Goal: Information Seeking & Learning: Learn about a topic

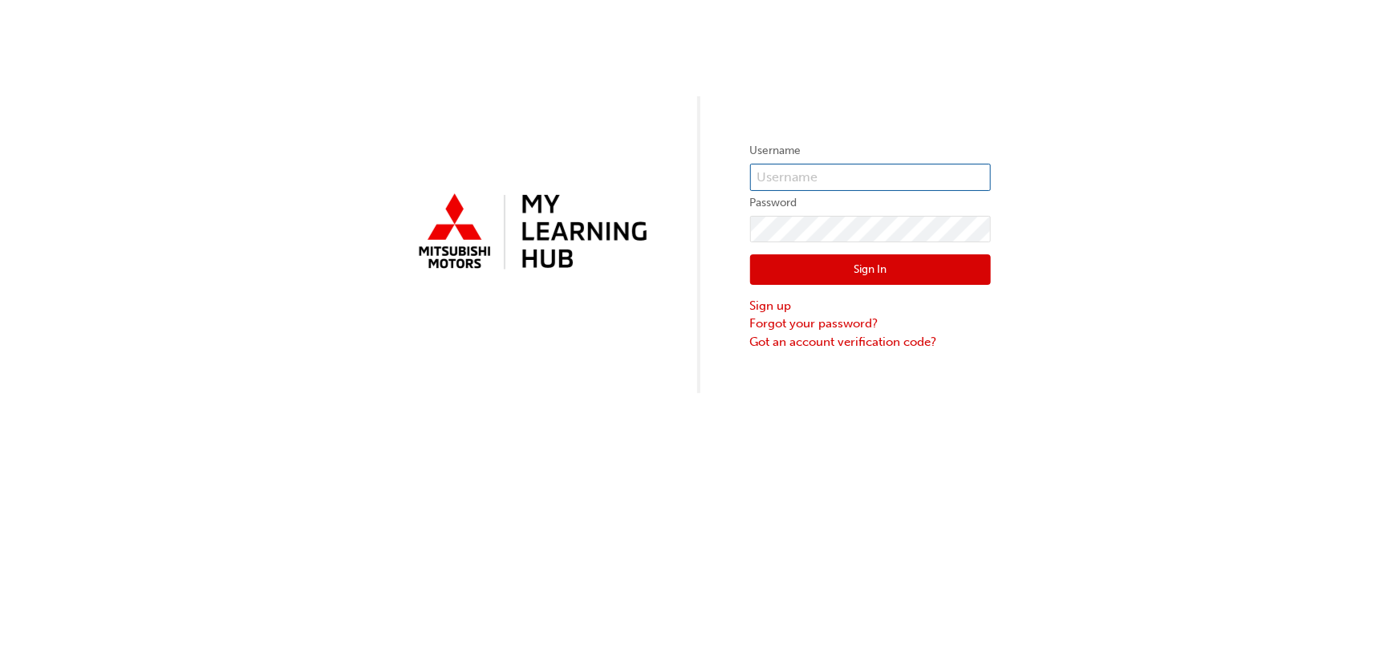
click at [802, 176] on input "text" at bounding box center [870, 177] width 241 height 27
click at [880, 172] on input "text" at bounding box center [870, 177] width 241 height 27
type input "0005970944"
click at [804, 258] on button "Sign In" at bounding box center [870, 269] width 241 height 30
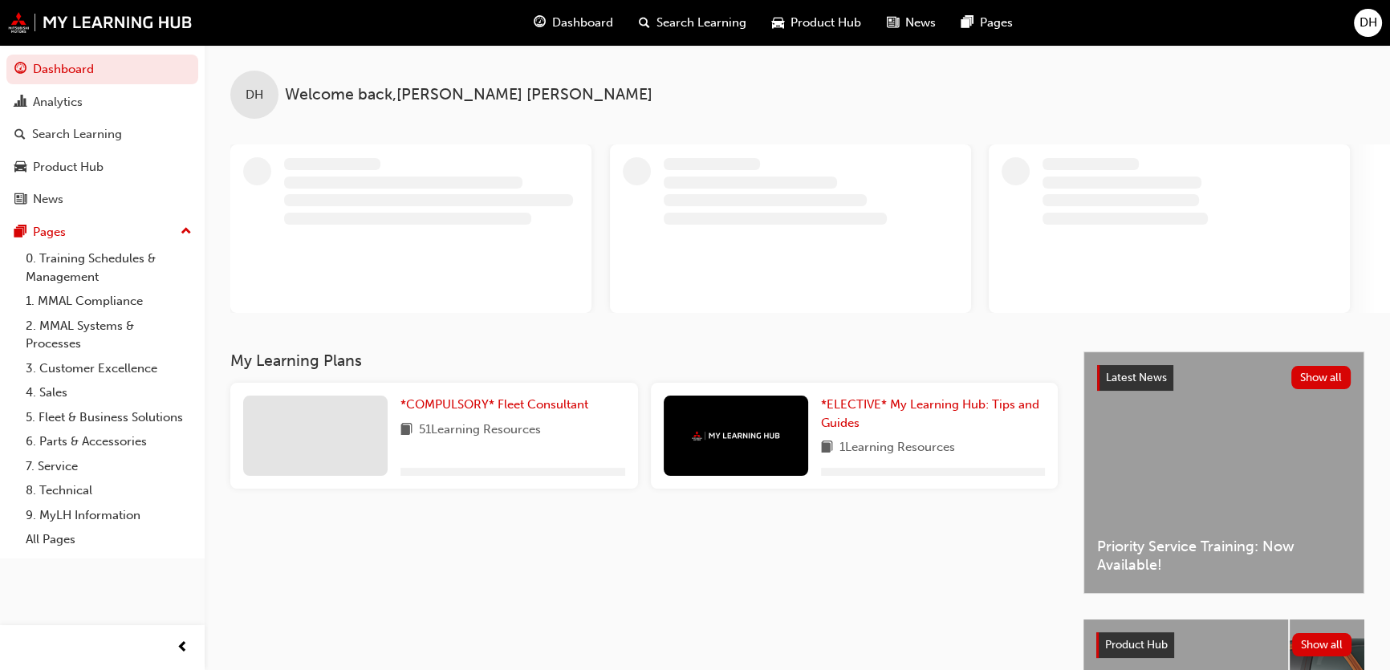
scroll to position [145, 0]
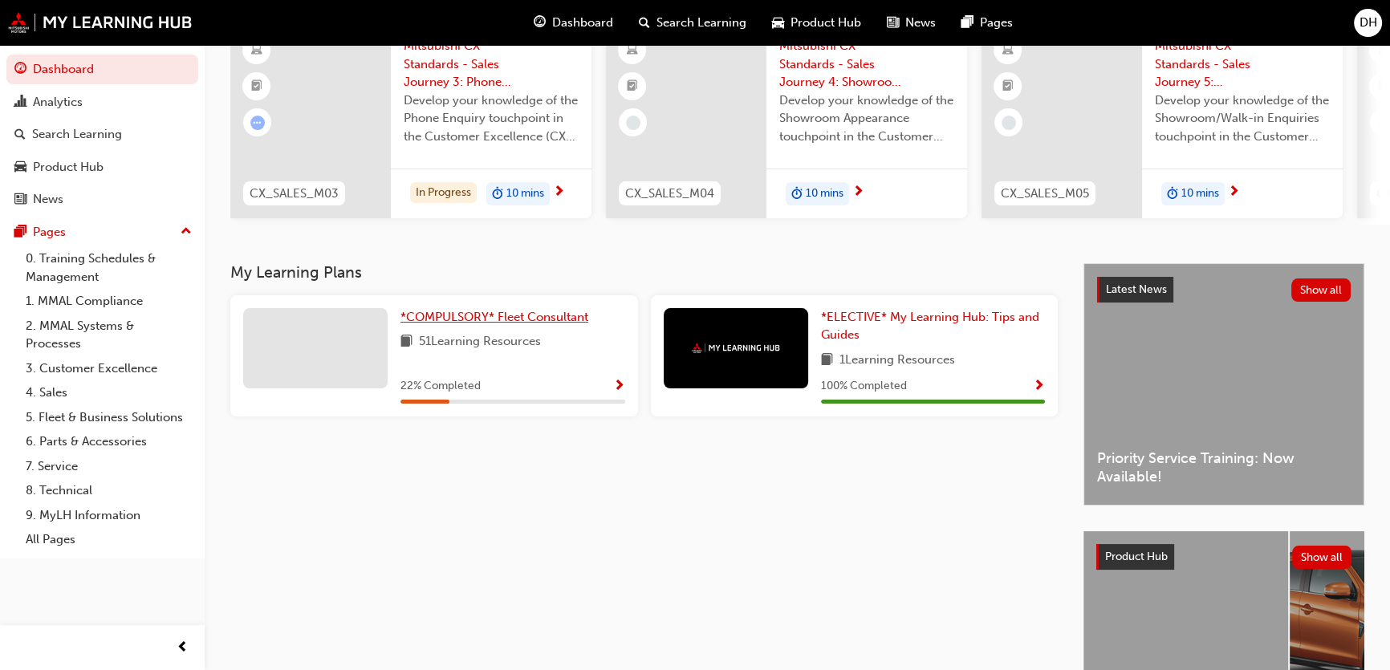
click at [515, 317] on span "*COMPULSORY* Fleet Consultant" at bounding box center [494, 317] width 188 height 14
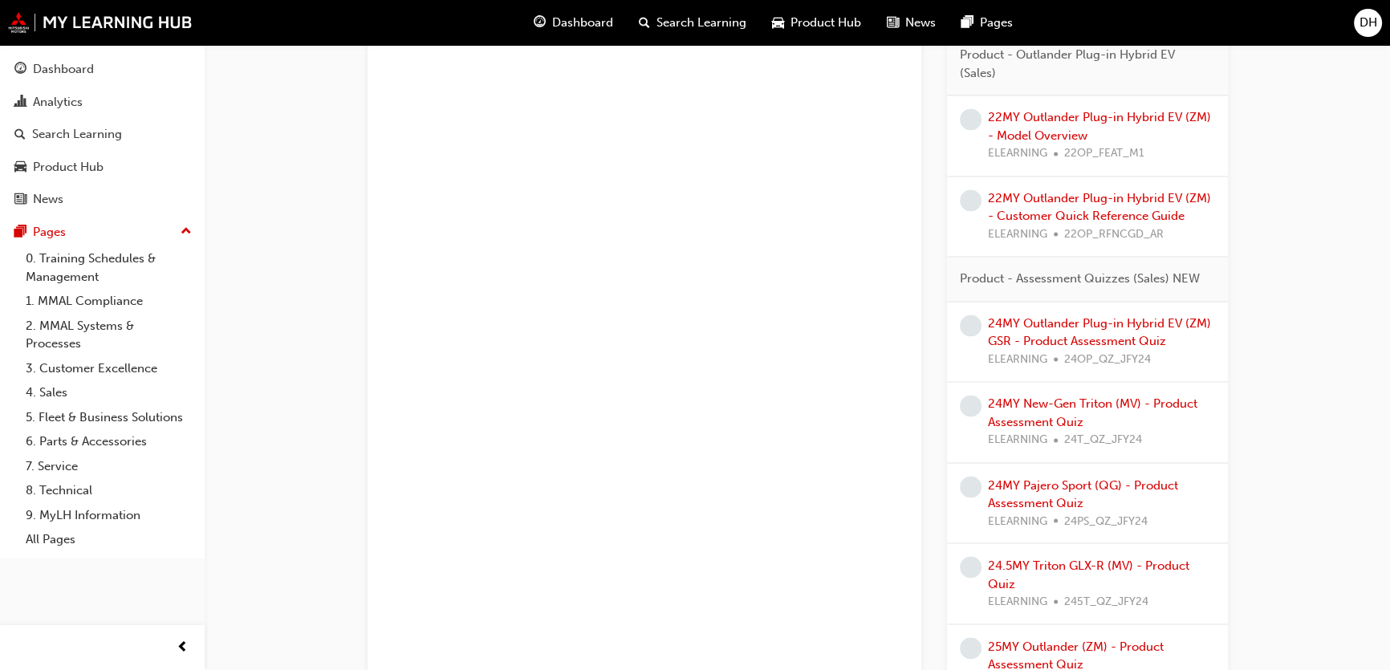
scroll to position [3501, 0]
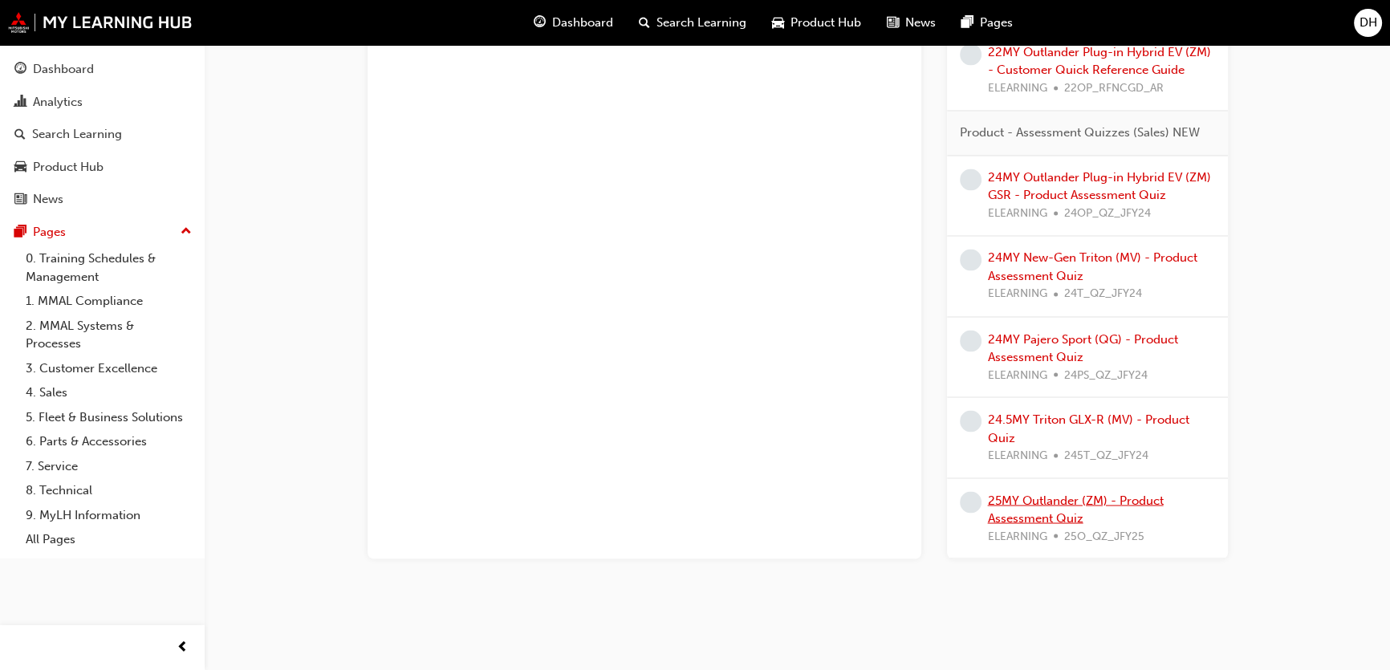
click at [1013, 509] on link "25MY Outlander (ZM) - Product Assessment Quiz" at bounding box center [1076, 509] width 176 height 33
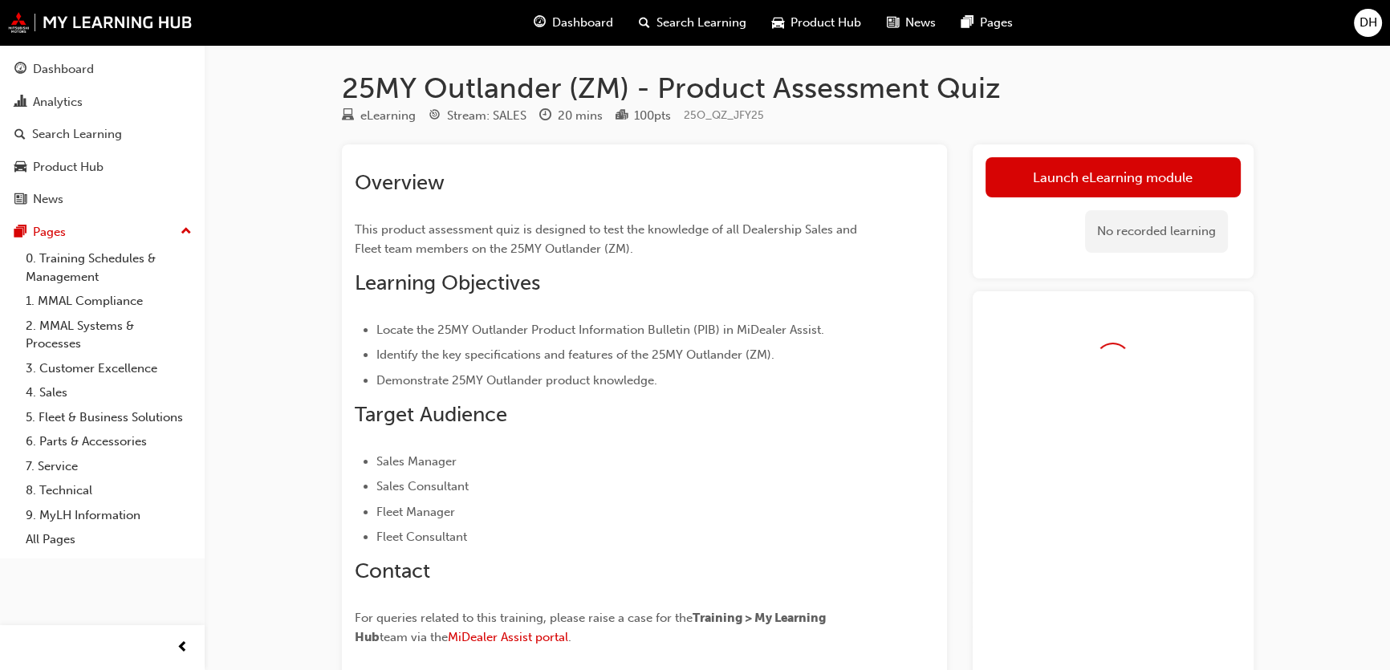
click at [1128, 173] on link "Launch eLearning module" at bounding box center [1112, 177] width 255 height 40
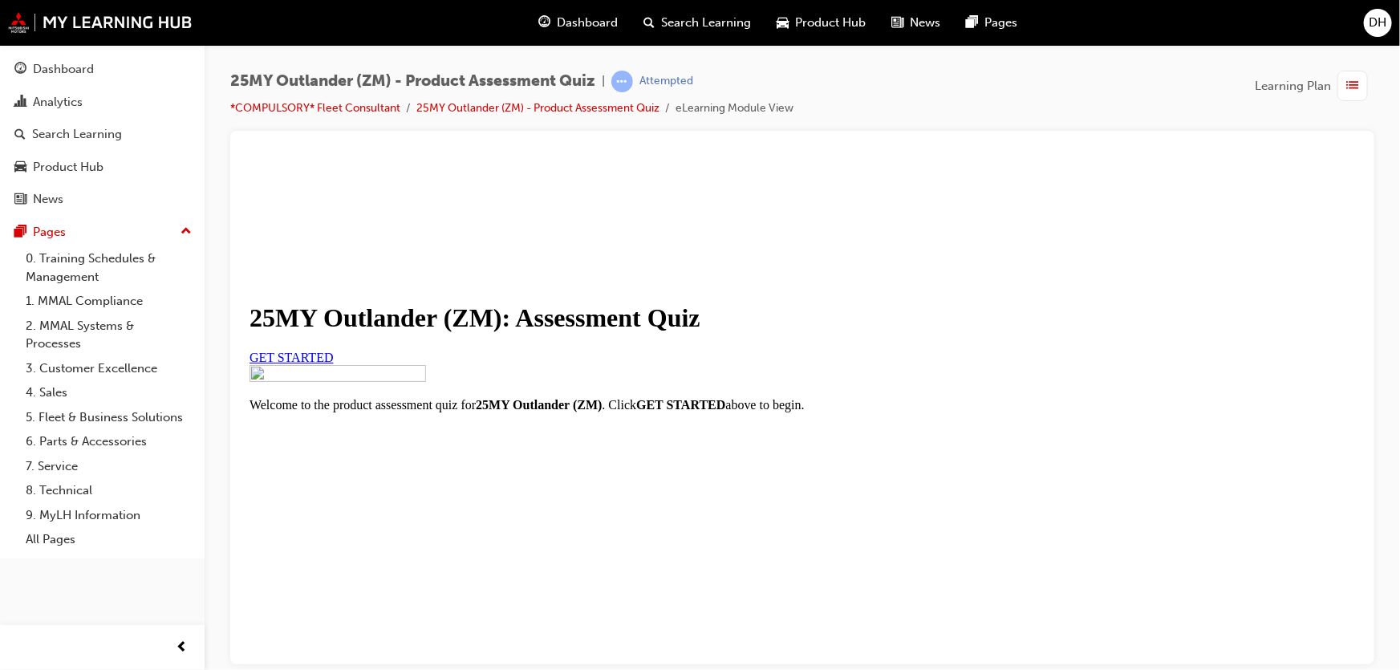
click at [333, 363] on link "GET STARTED" at bounding box center [291, 357] width 84 height 14
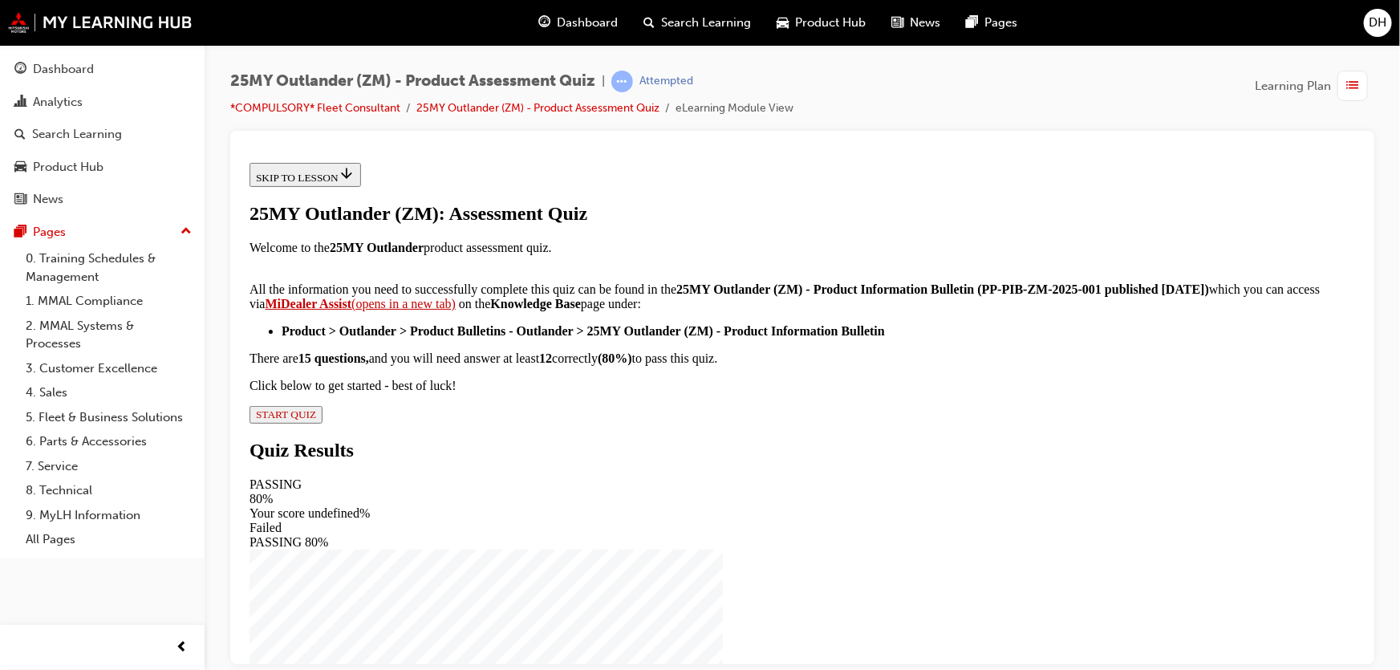
scroll to position [328, 0]
click at [322, 423] on button "START QUIZ" at bounding box center [285, 414] width 73 height 18
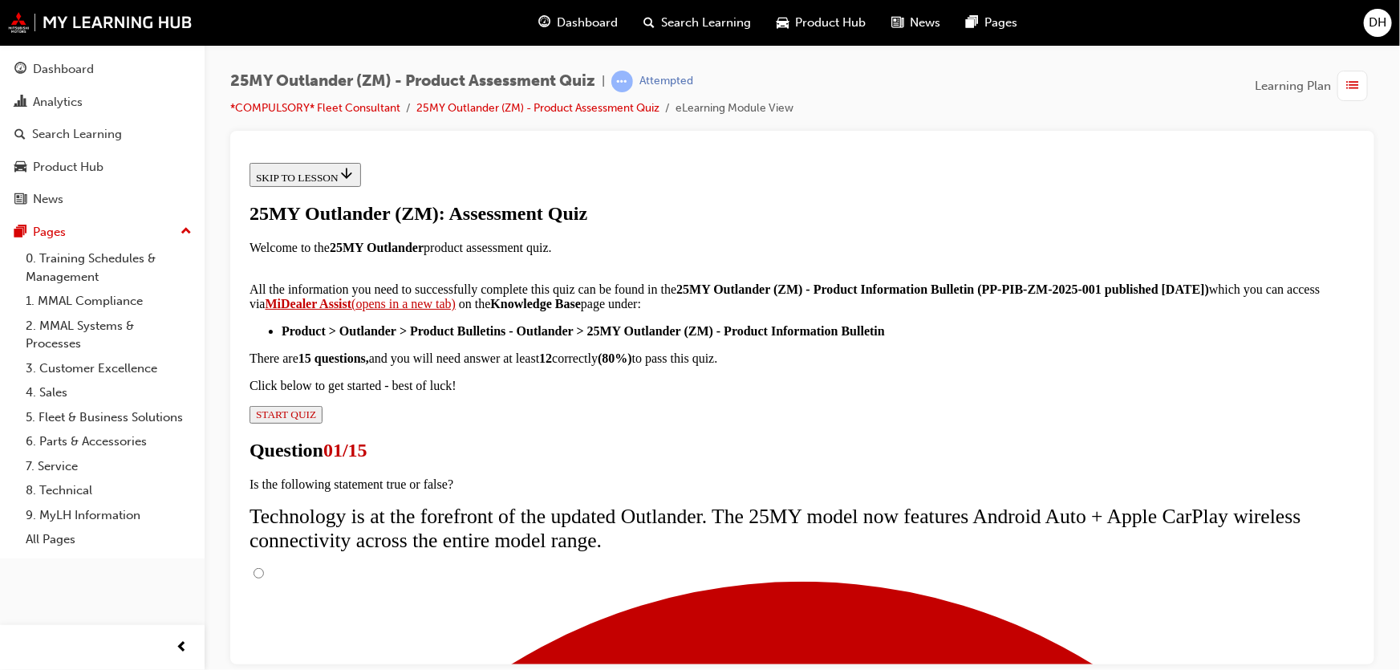
scroll to position [58, 0]
click at [263, 567] on input "True" at bounding box center [258, 572] width 10 height 10
radio input "true"
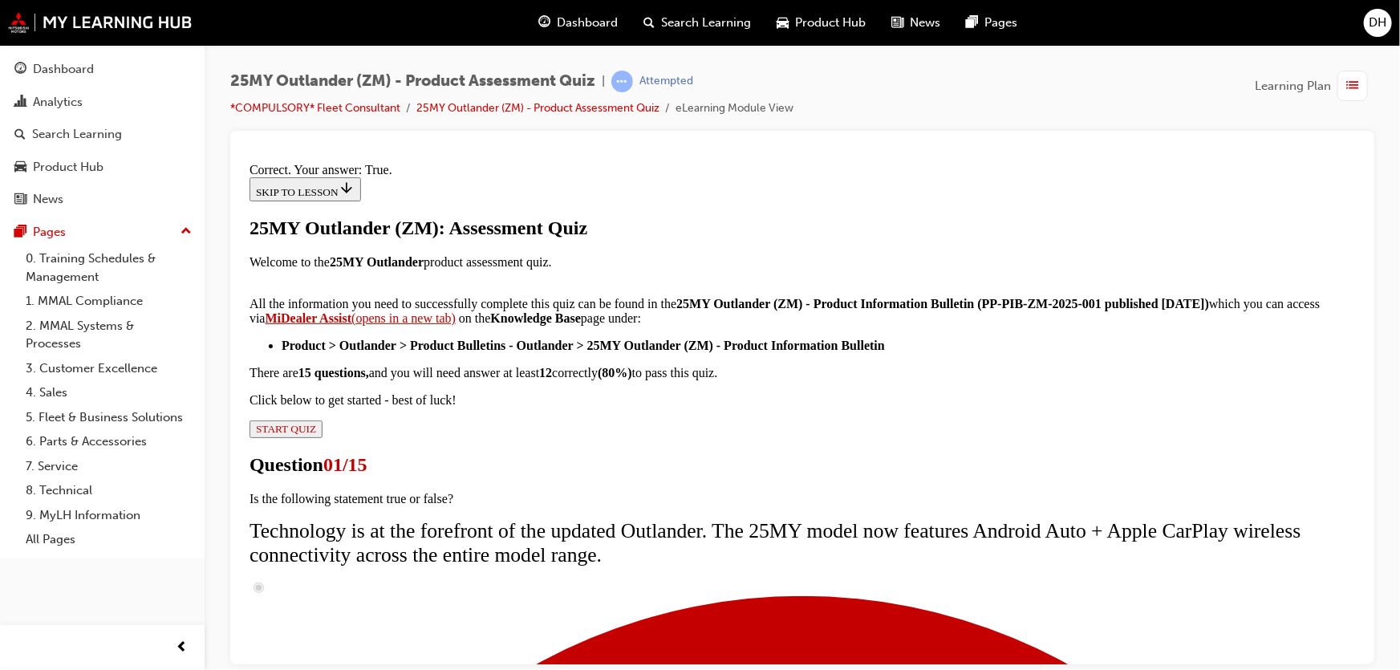
scroll to position [254, 0]
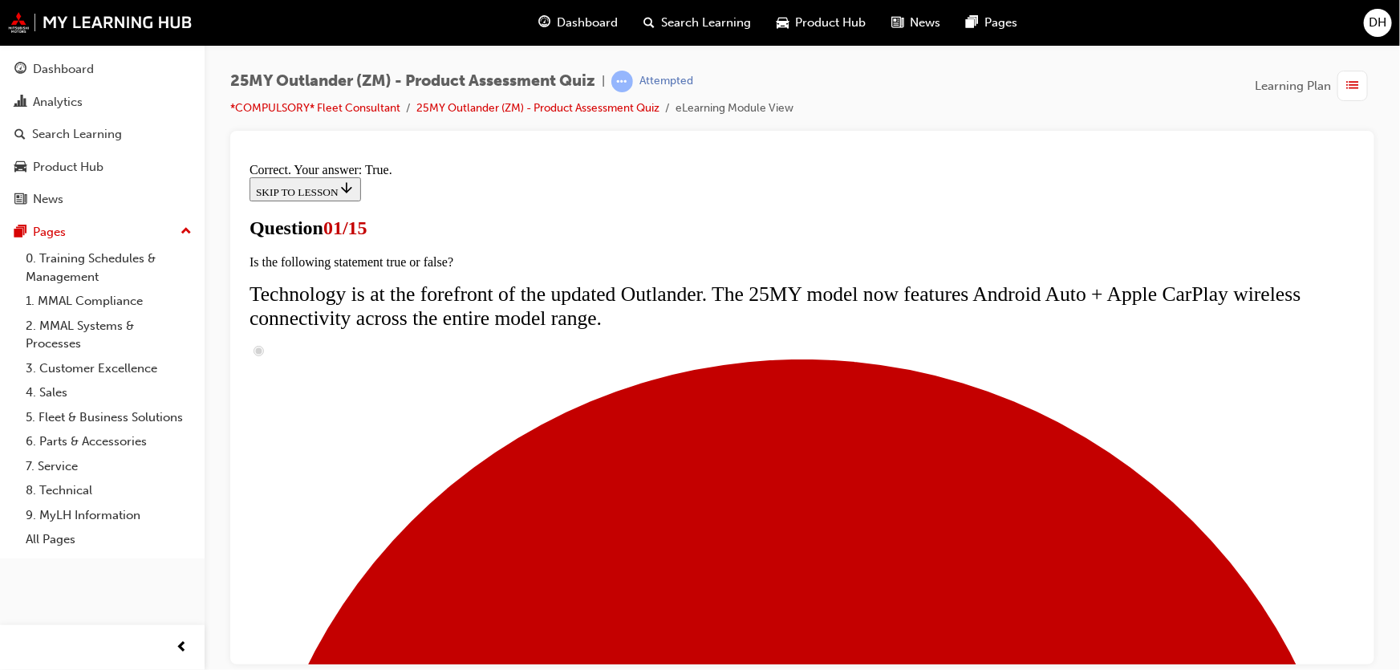
scroll to position [0, 0]
drag, startPoint x: 1039, startPoint y: 407, endPoint x: 518, endPoint y: 393, distance: 520.9
copy span "Adding to its already sleek and distinct styling, which colour is a brand-new a…"
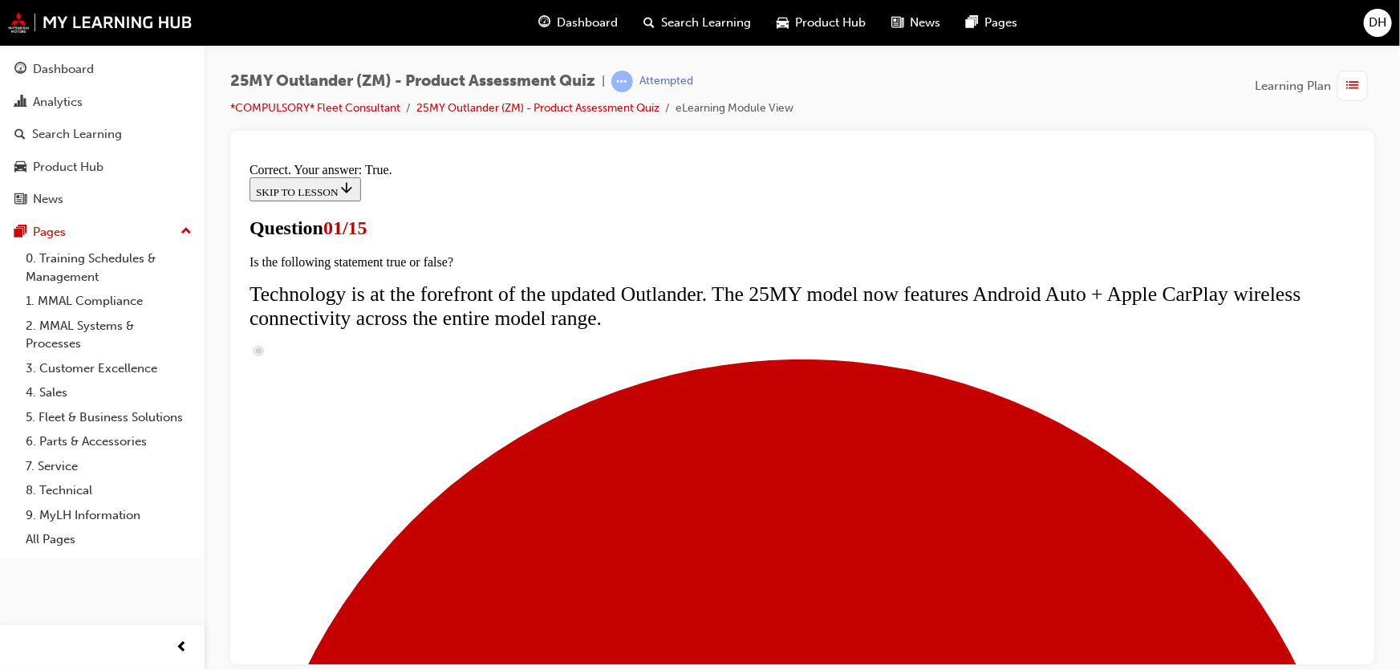
radio input "true"
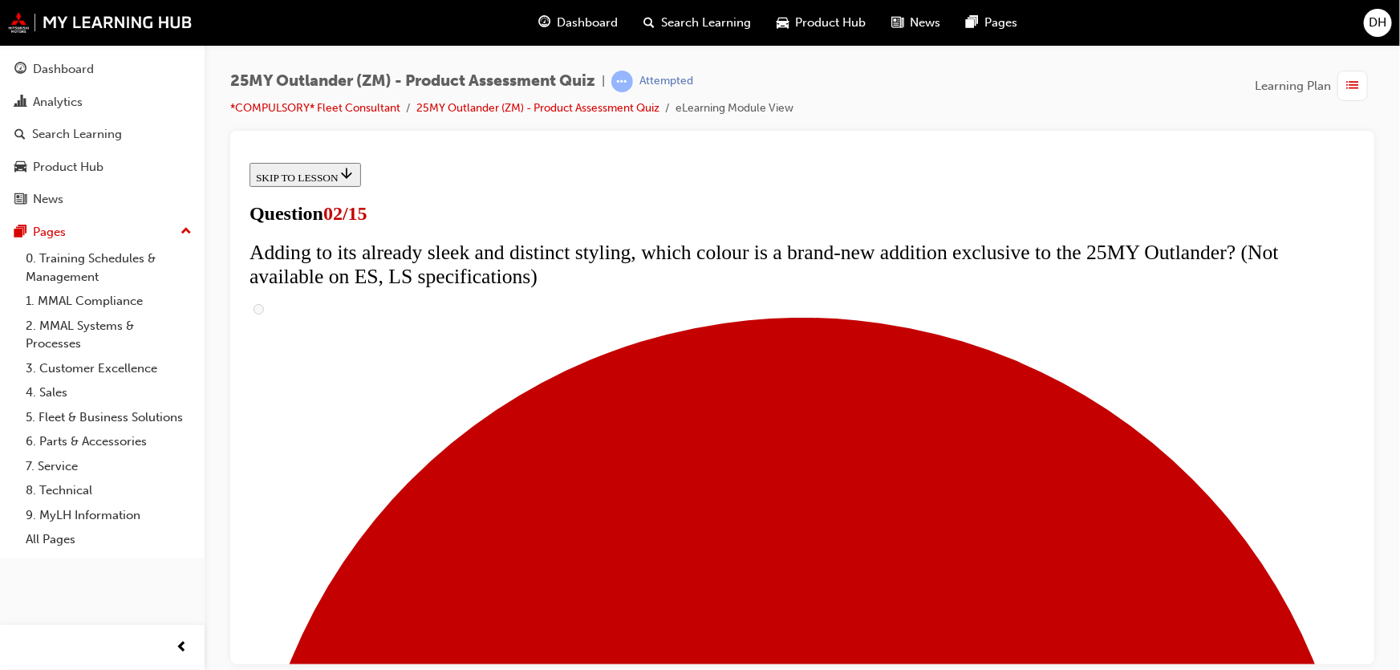
drag, startPoint x: 738, startPoint y: 398, endPoint x: 544, endPoint y: 393, distance: 194.2
copy span "The upgrades for the 25MY Outlander are not just superficial. Which mechanical …"
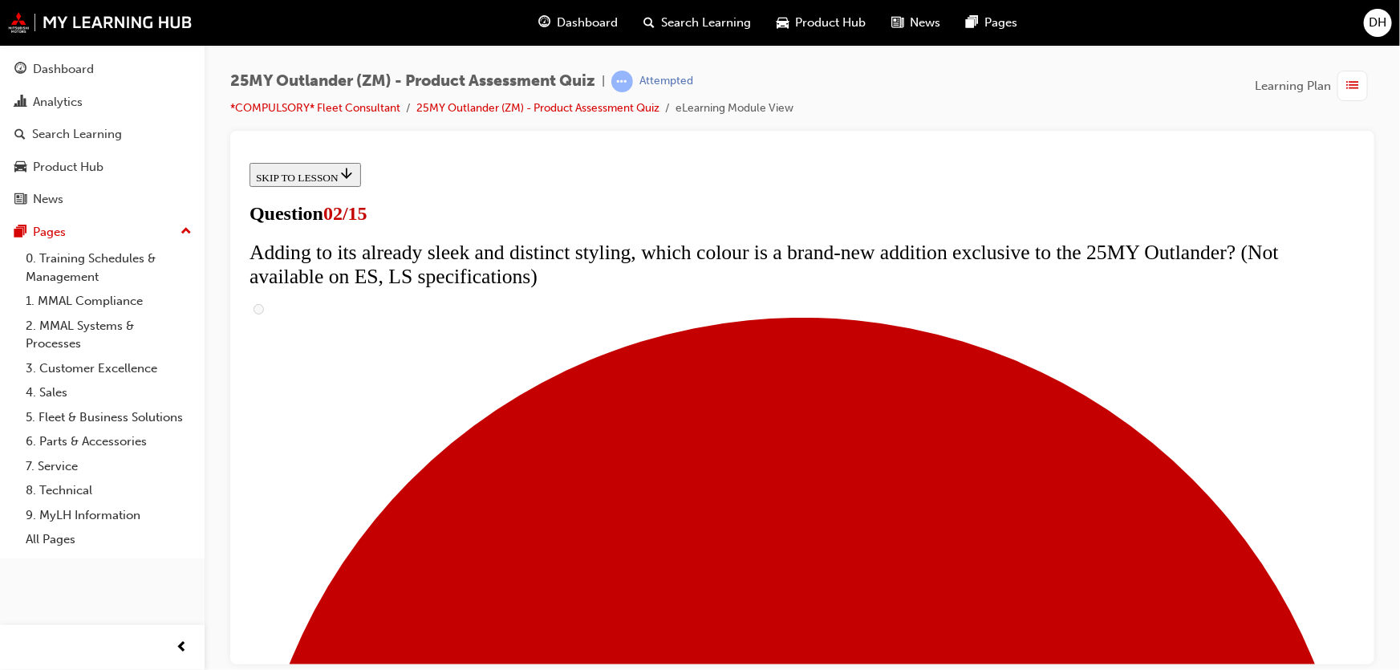
checkbox input "true"
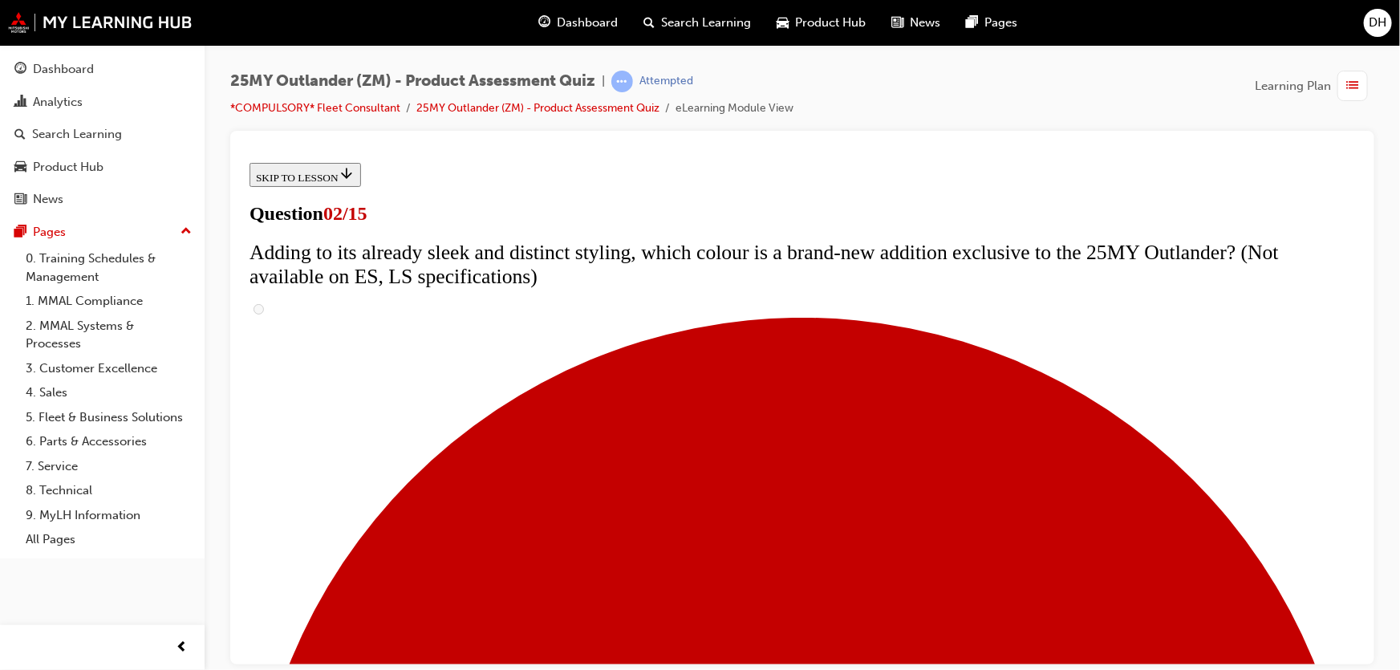
scroll to position [388, 0]
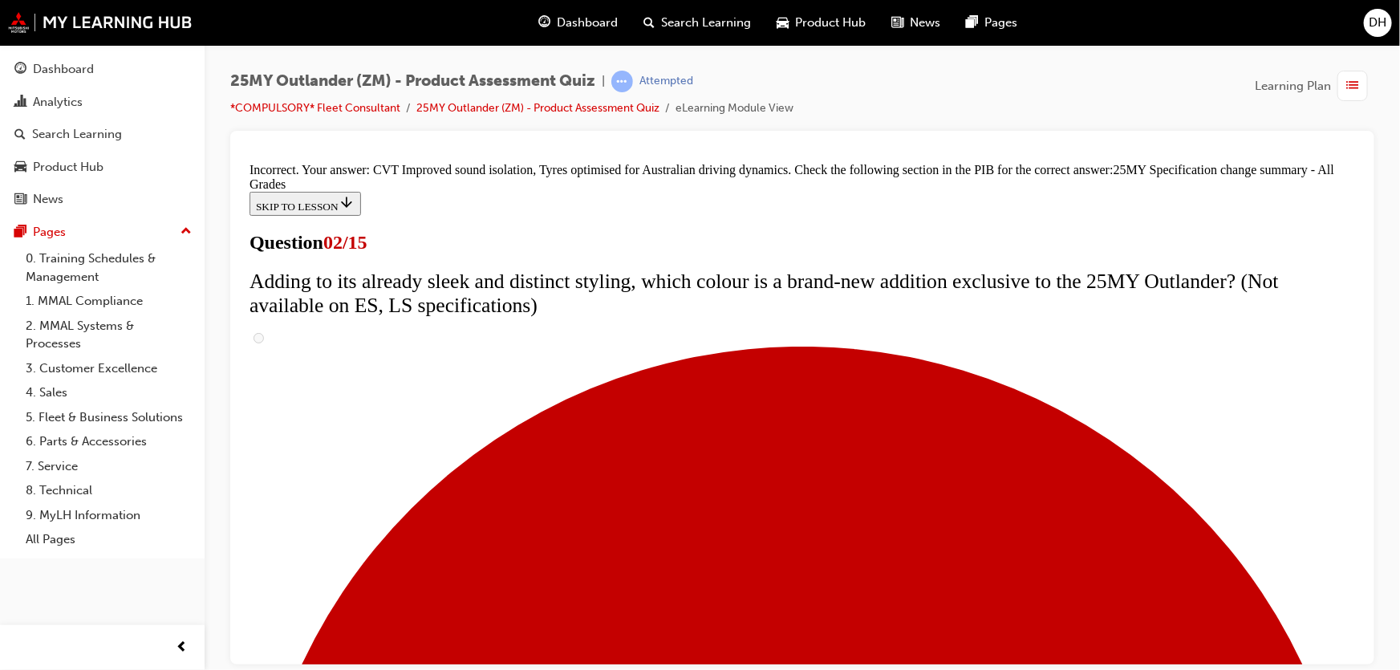
scroll to position [610, 0]
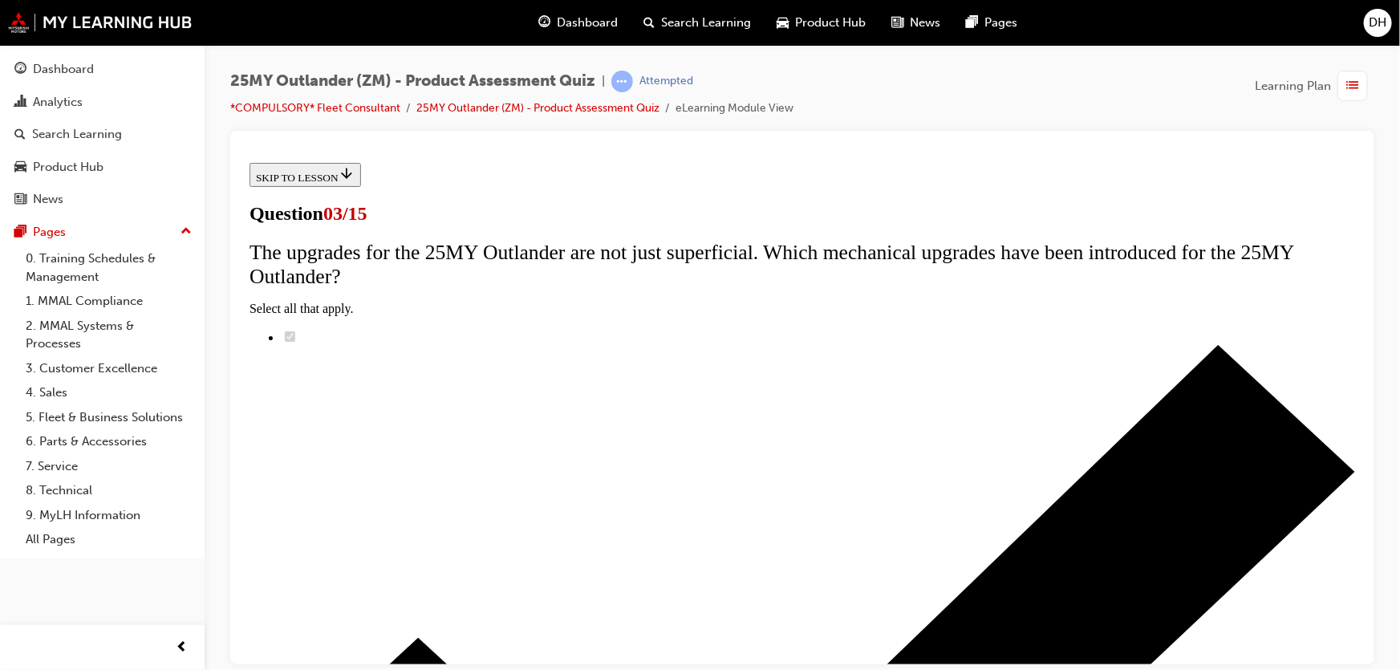
scroll to position [145, 0]
drag, startPoint x: 834, startPoint y: 268, endPoint x: 465, endPoint y: 237, distance: 371.1
copy span "Adding to what is already a value focused line up, what is the speaker system n…"
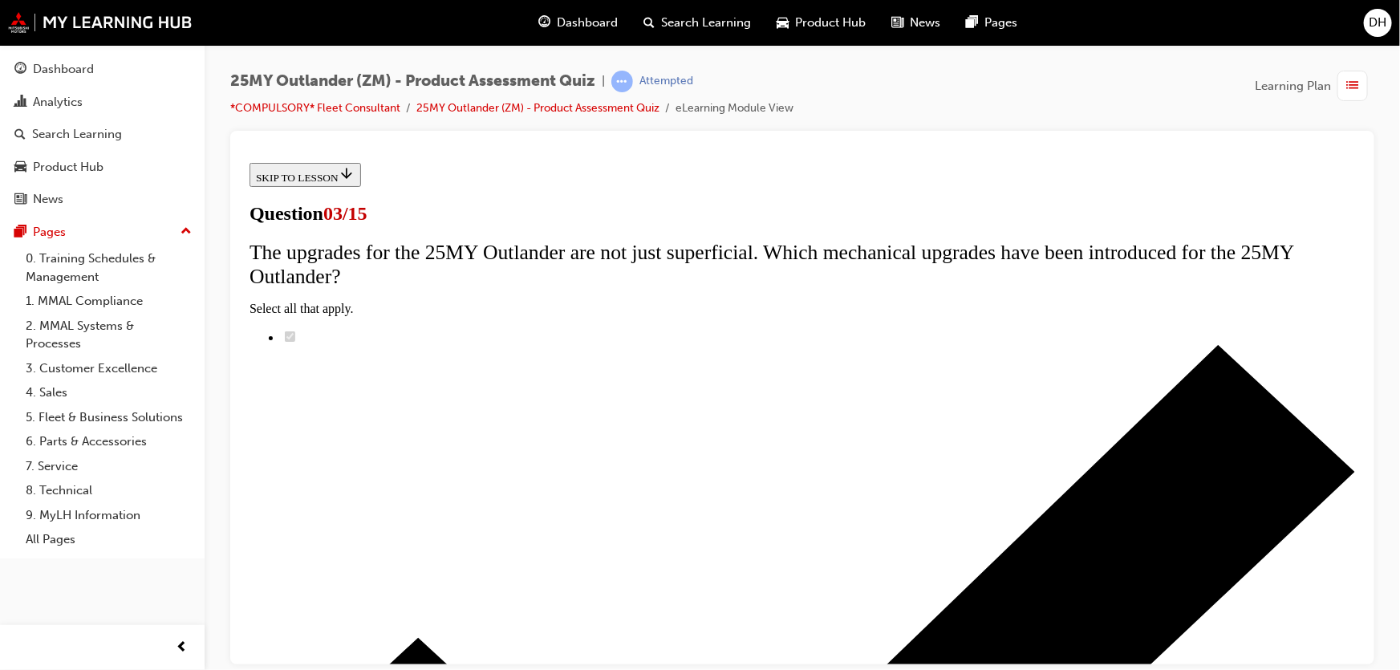
radio input "true"
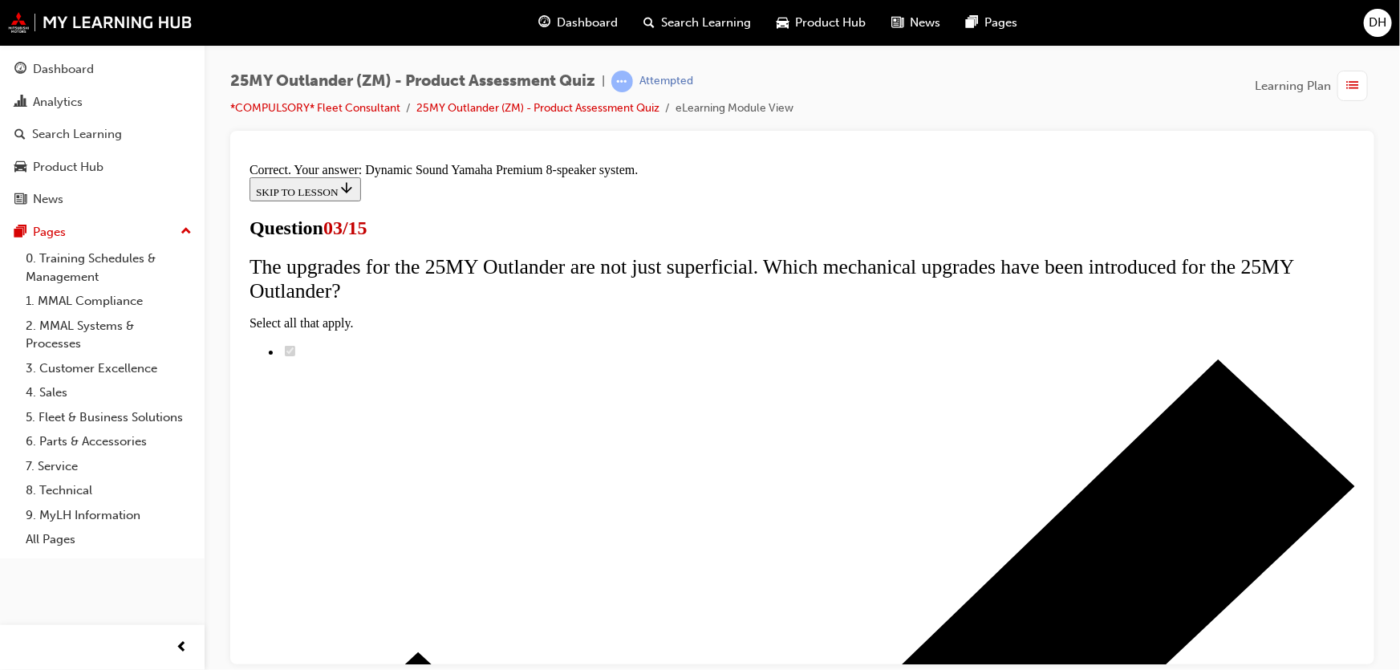
scroll to position [328, 0]
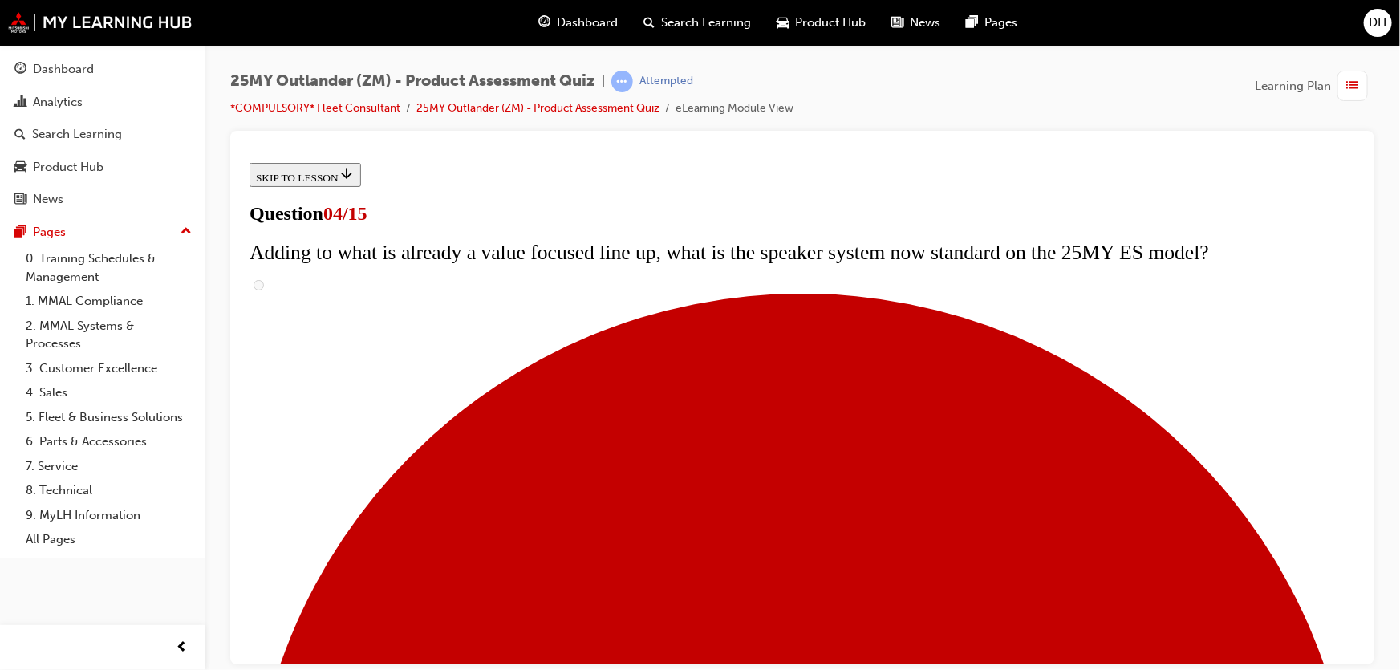
scroll to position [145, 0]
drag, startPoint x: 944, startPoint y: 267, endPoint x: 518, endPoint y: 243, distance: 425.9
copy span "The Exceed and Exceed Tourer reach new heights of luxury and class. Which upgra…"
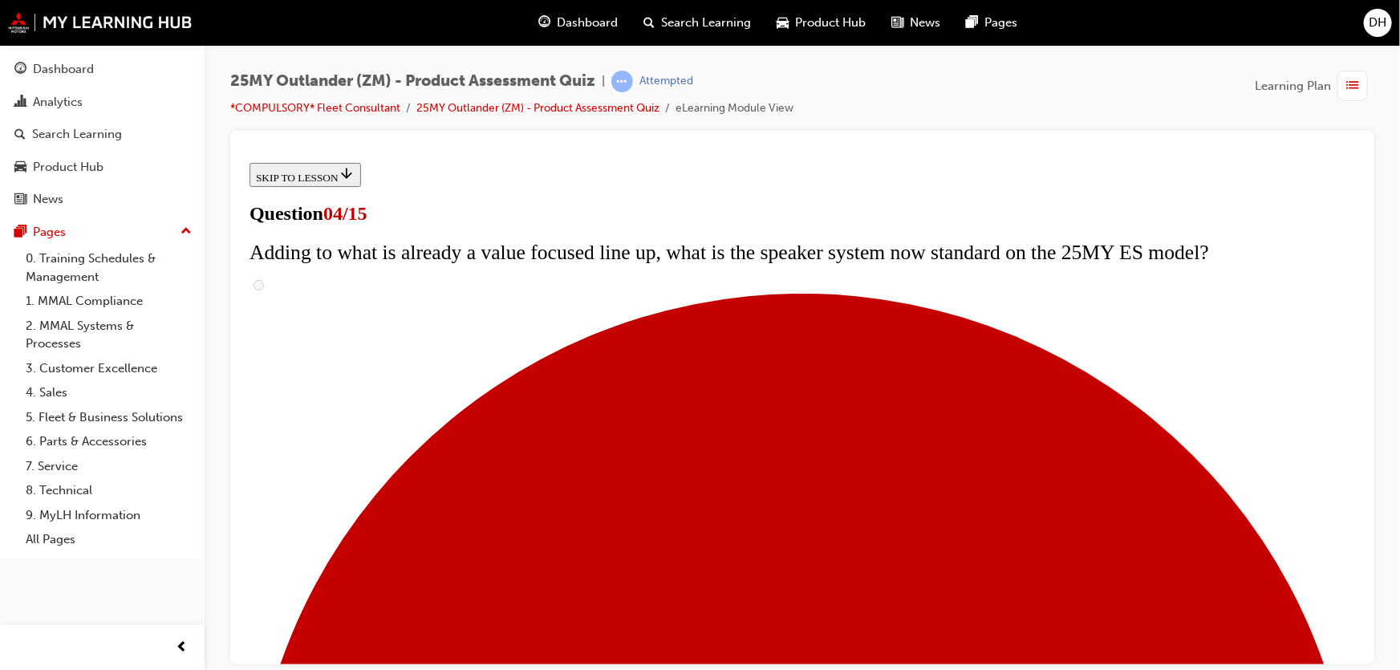
checkbox input "true"
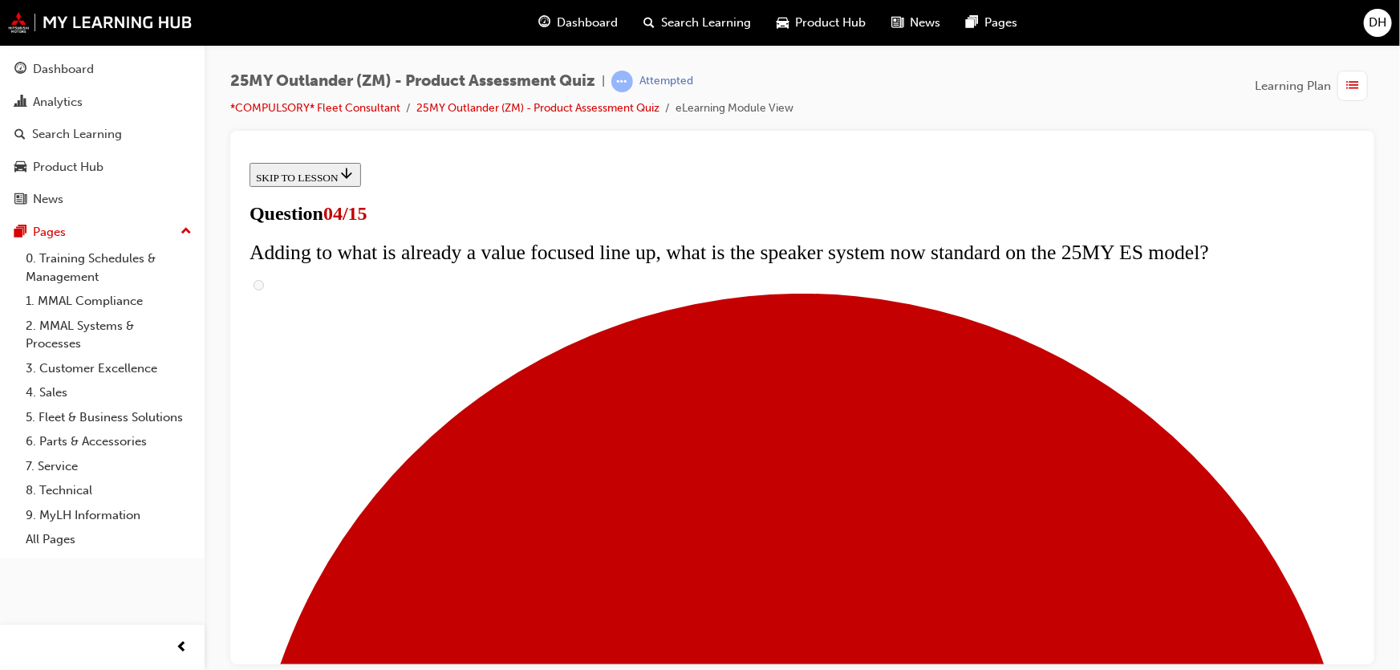
checkbox input "true"
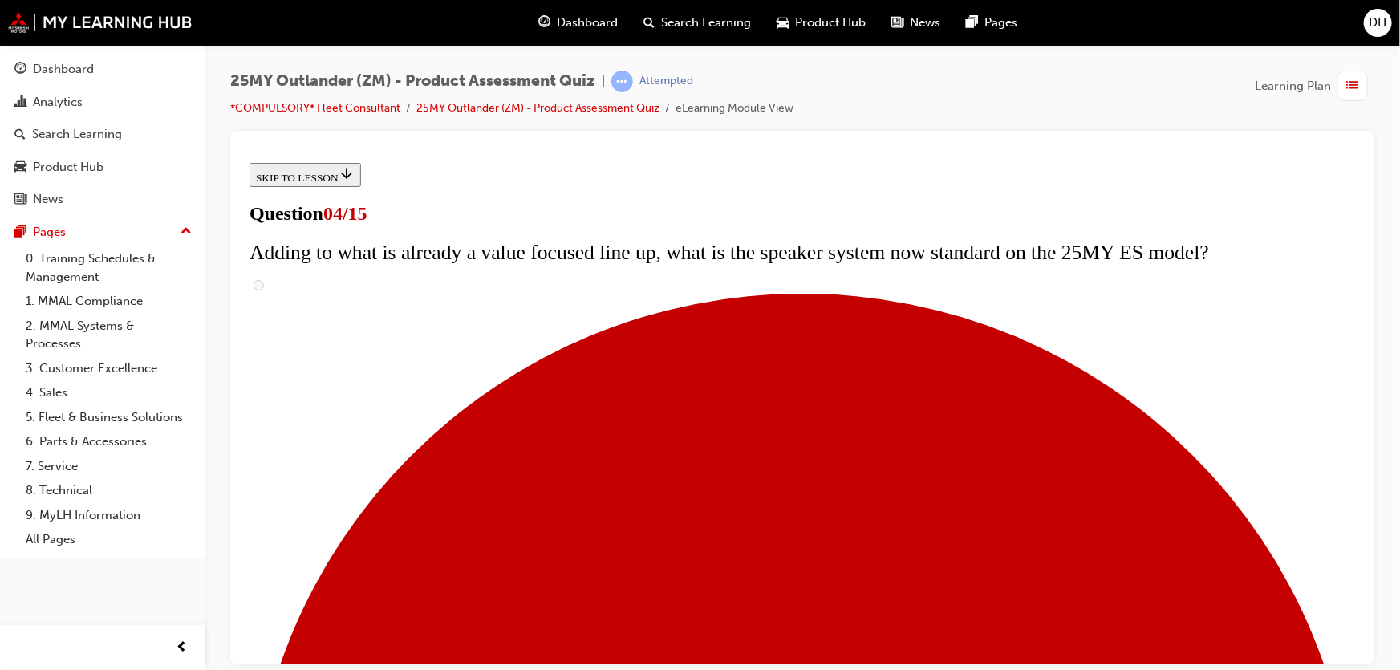
checkbox input "true"
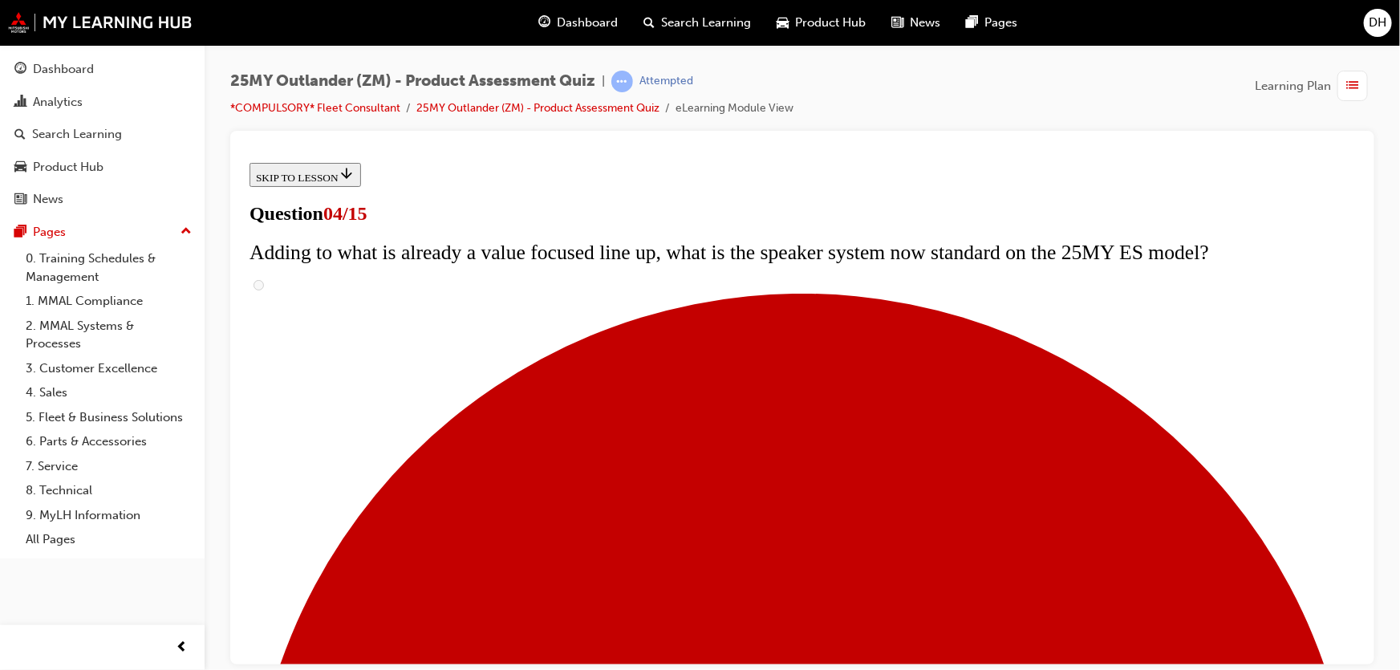
checkbox input "true"
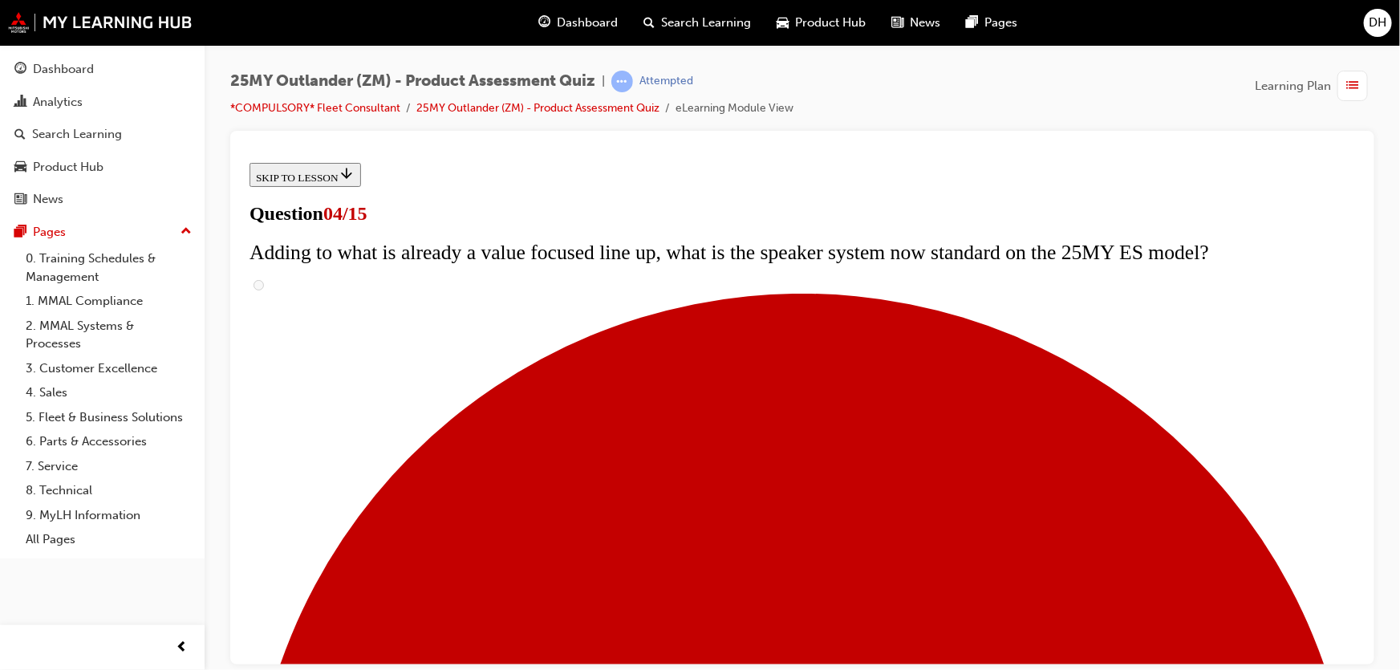
drag, startPoint x: 619, startPoint y: 366, endPoint x: 673, endPoint y: 426, distance: 81.2
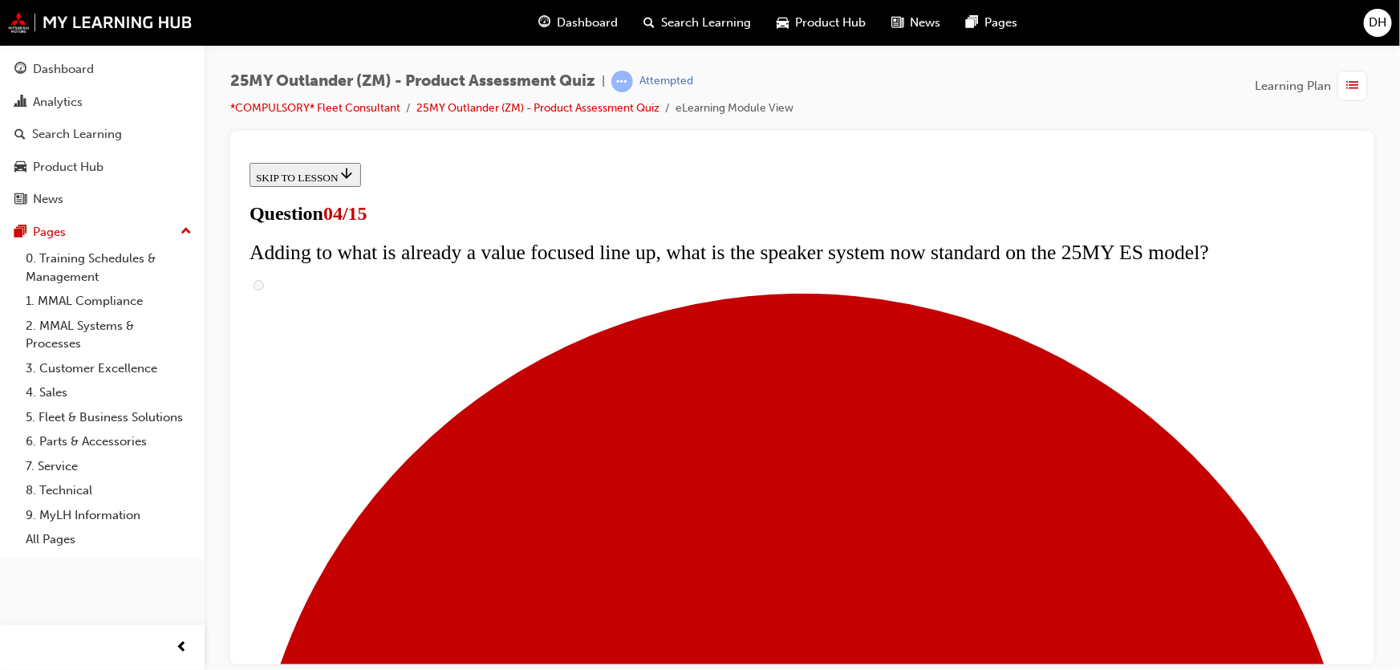
checkbox input "false"
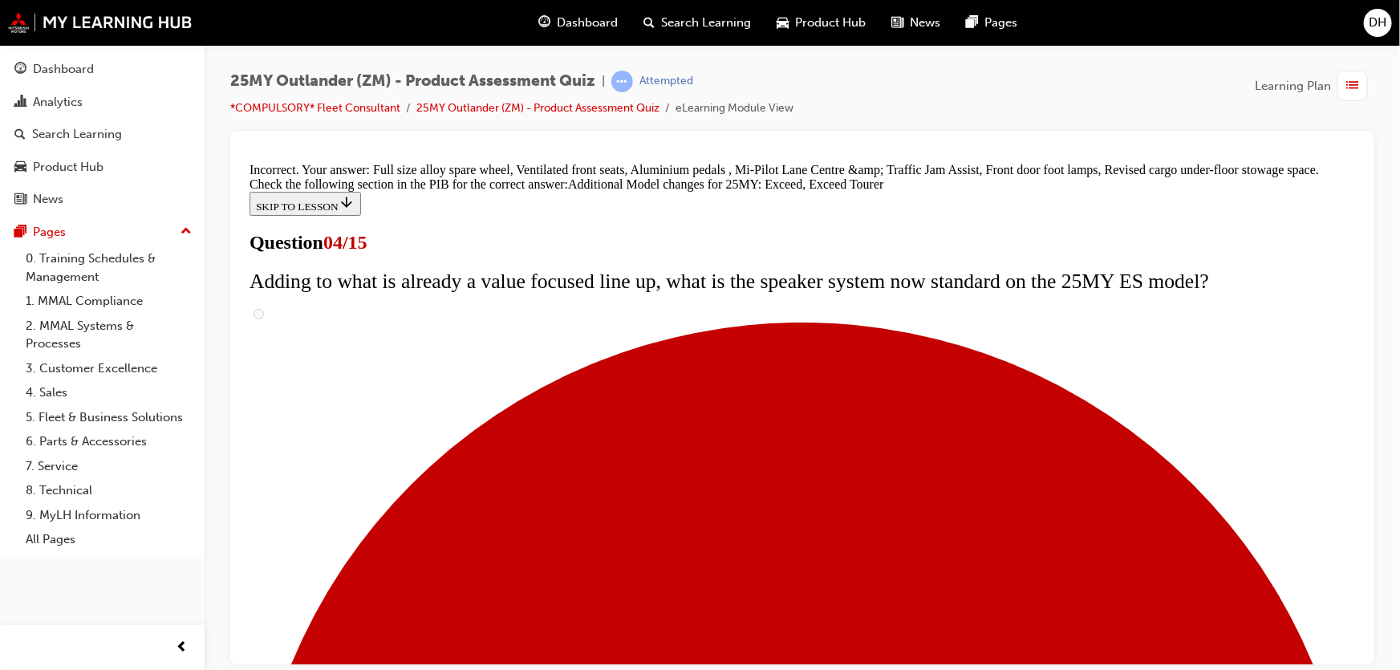
scroll to position [674, 0]
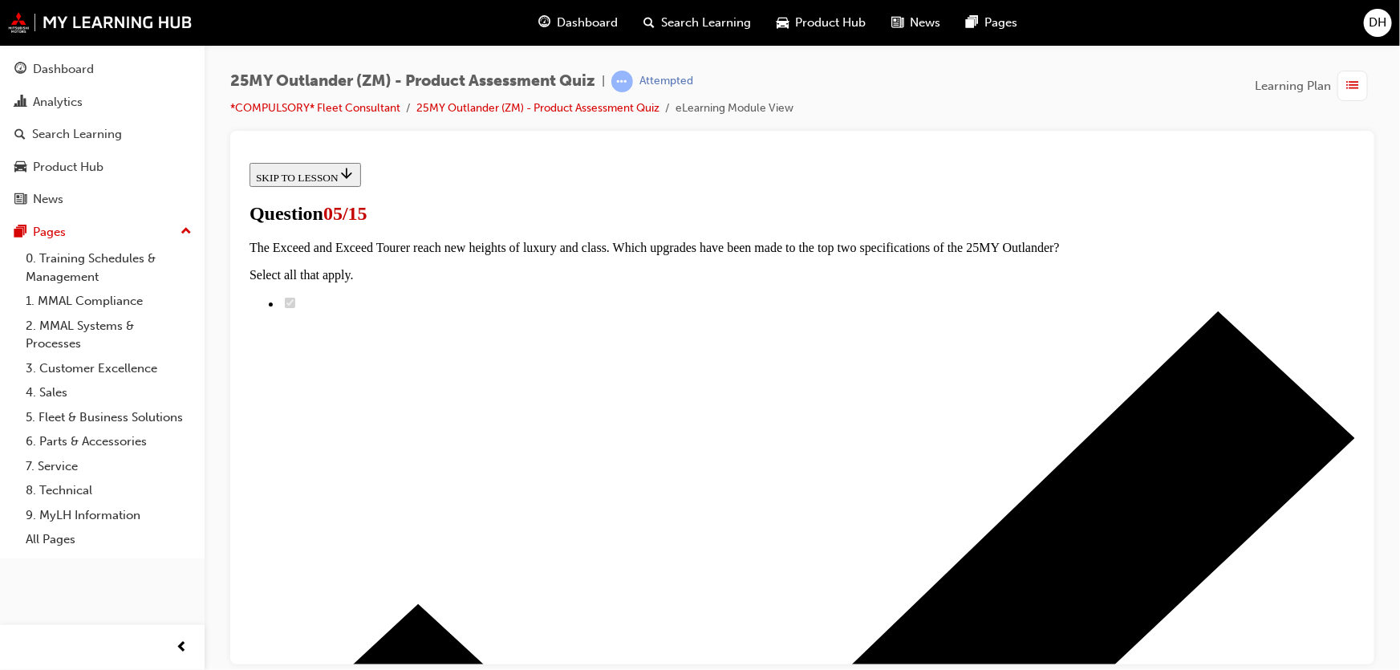
scroll to position [72, 0]
radio input "true"
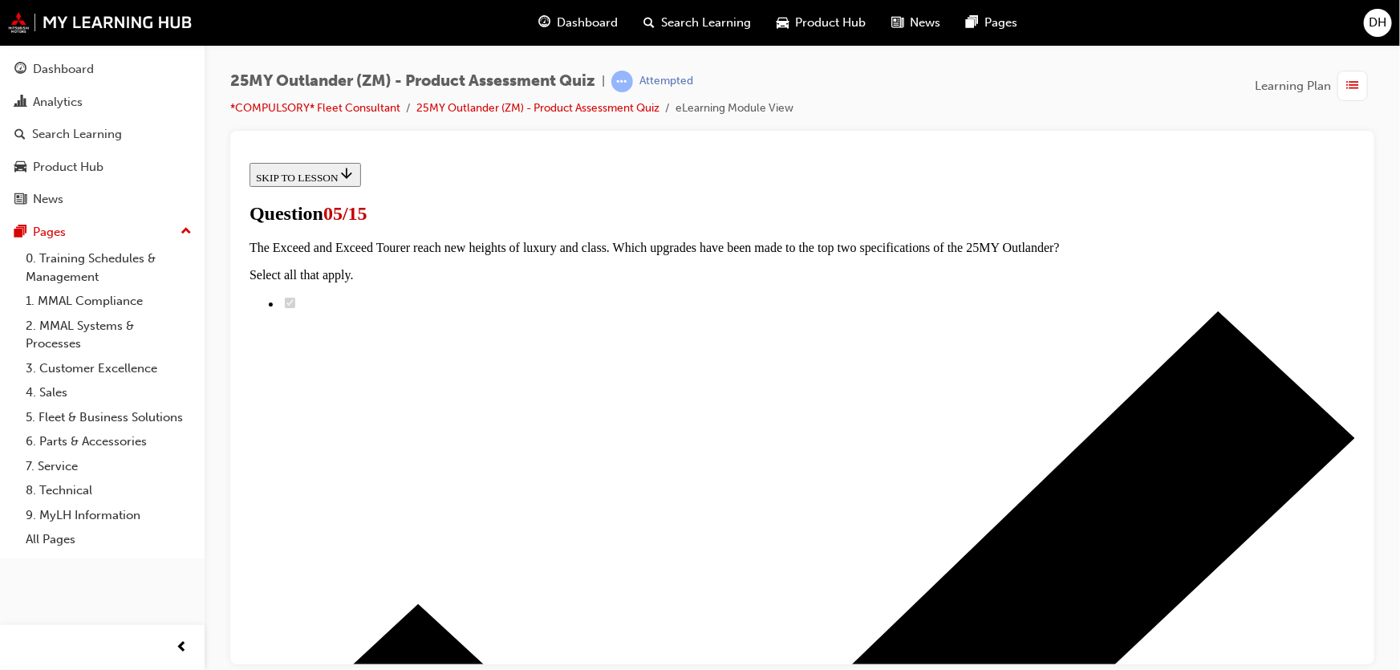
radio input "true"
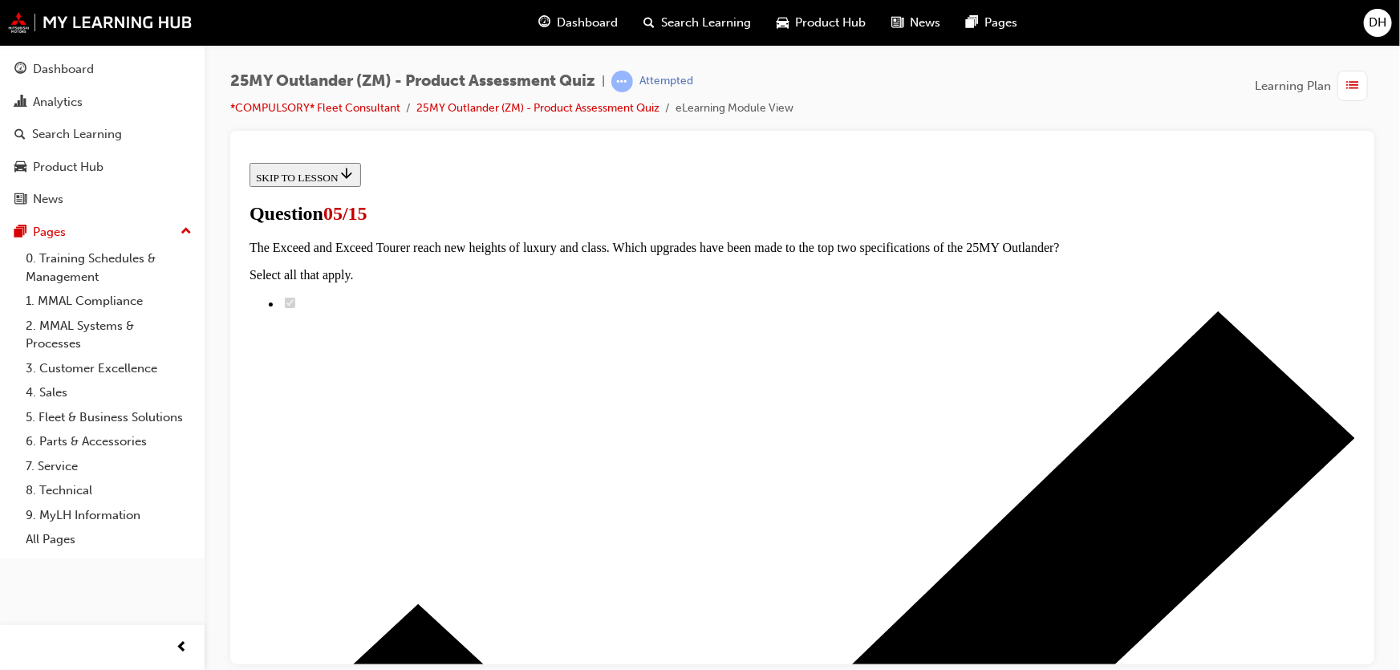
radio input "true"
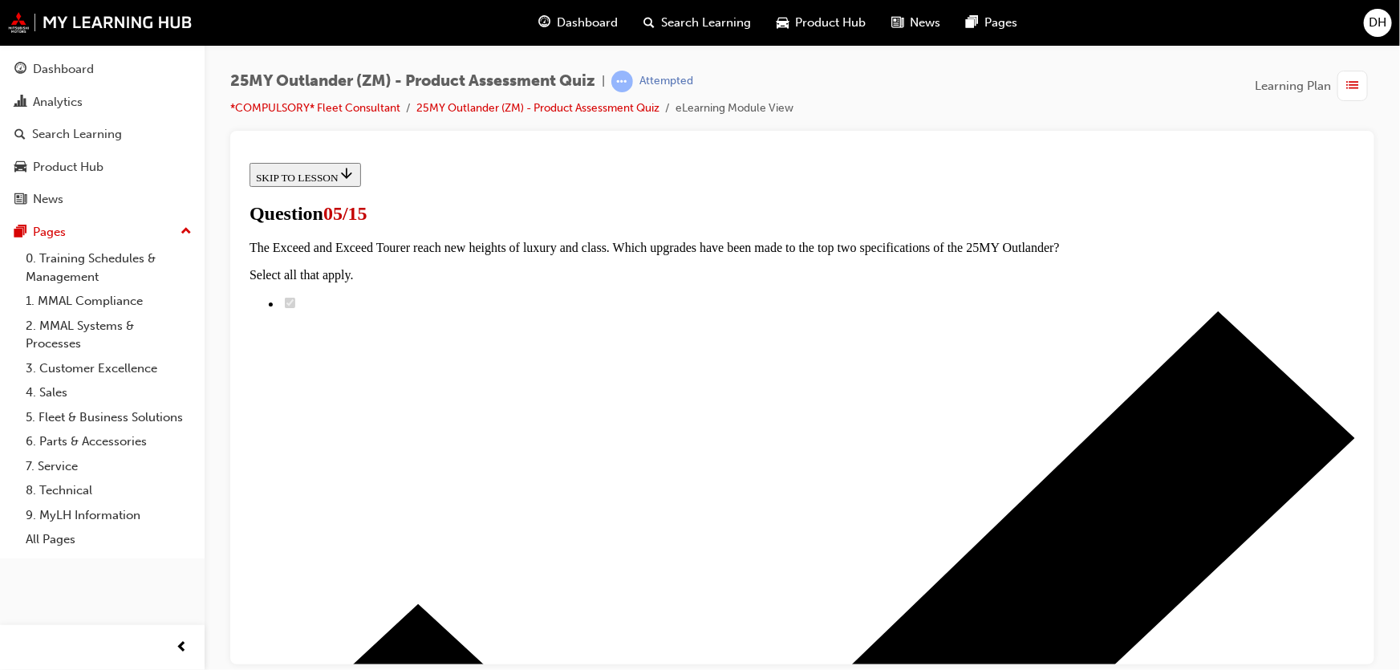
radio input "true"
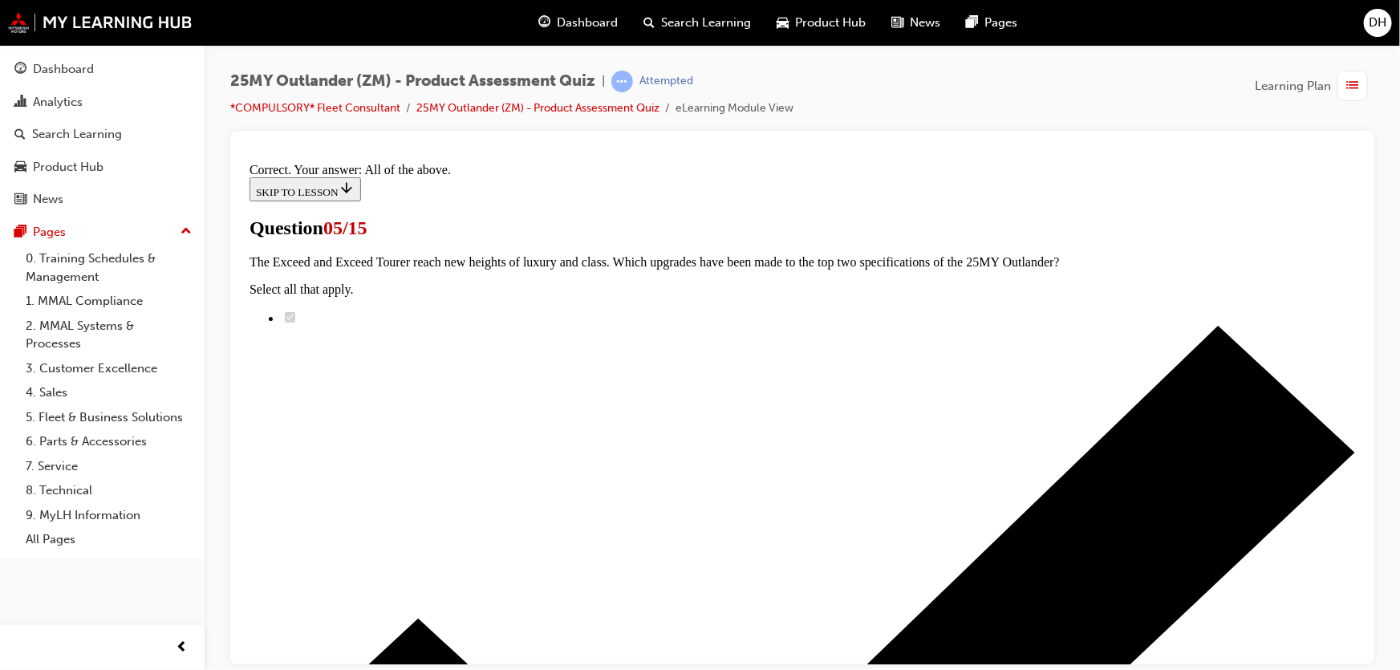
scroll to position [457, 0]
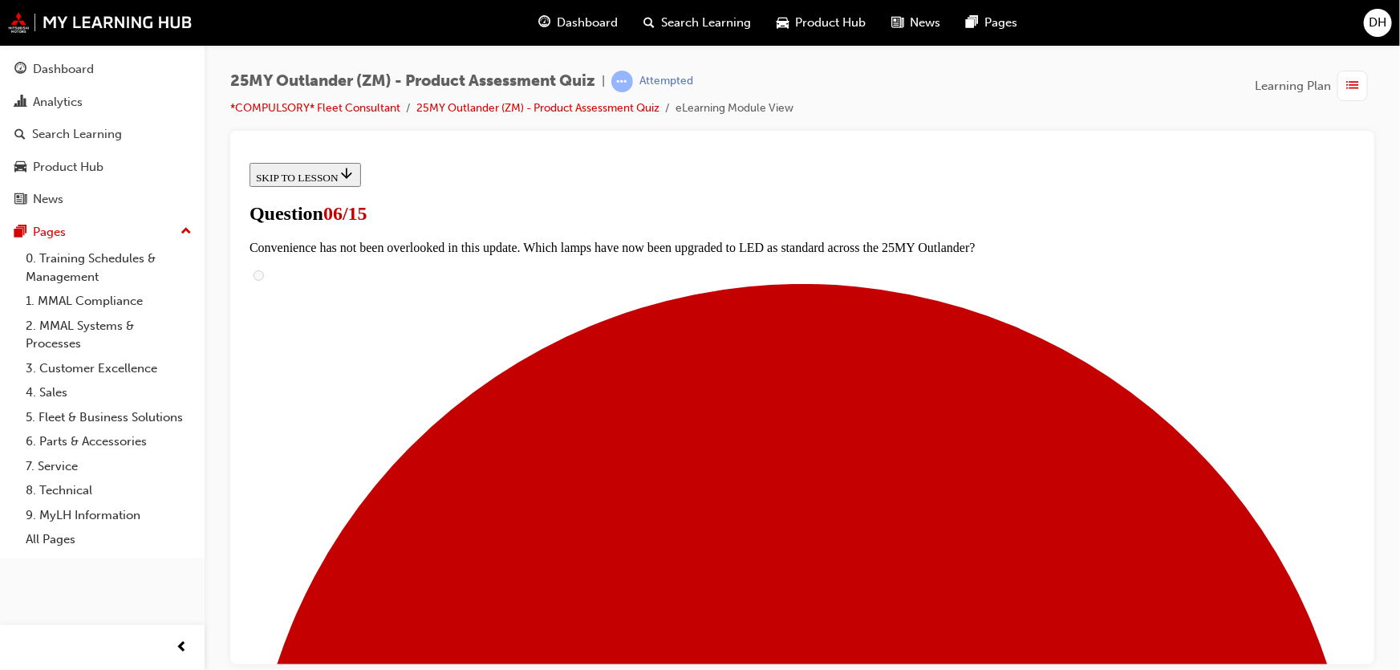
scroll to position [510, 0]
radio input "true"
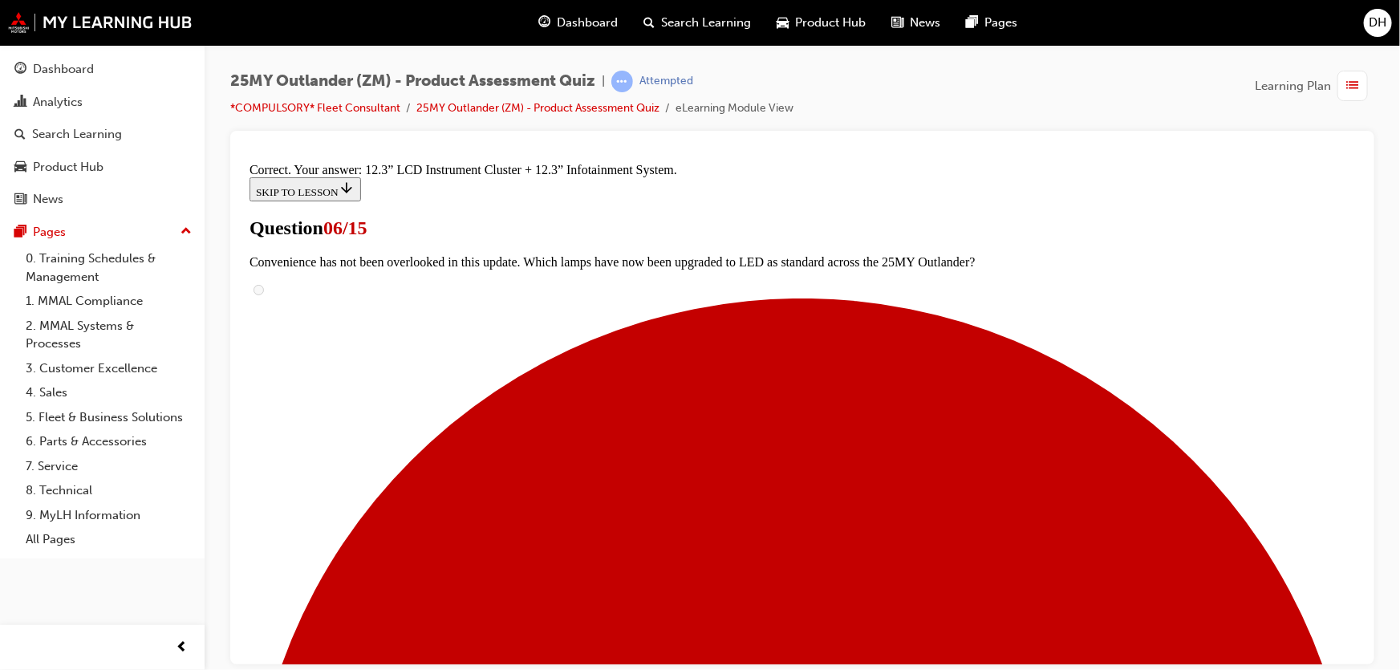
scroll to position [608, 0]
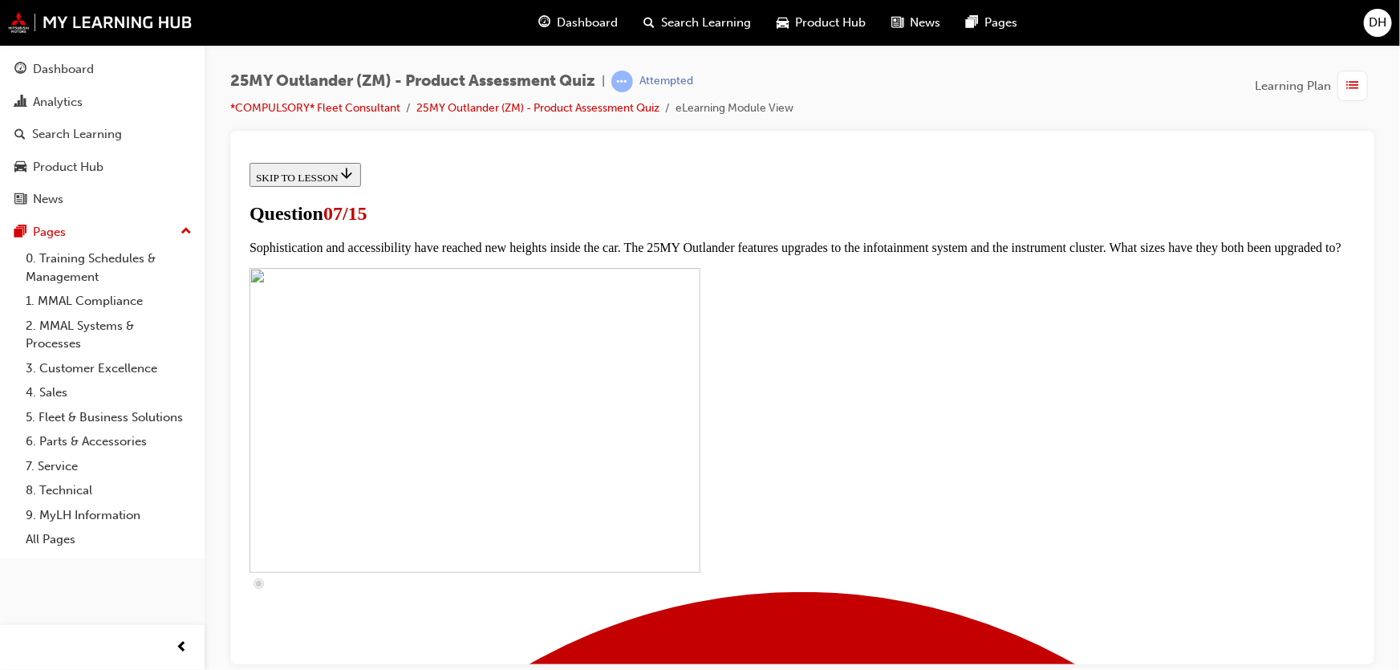
scroll to position [583, 0]
checkbox input "true"
drag, startPoint x: 550, startPoint y: 420, endPoint x: 550, endPoint y: 477, distance: 57.0
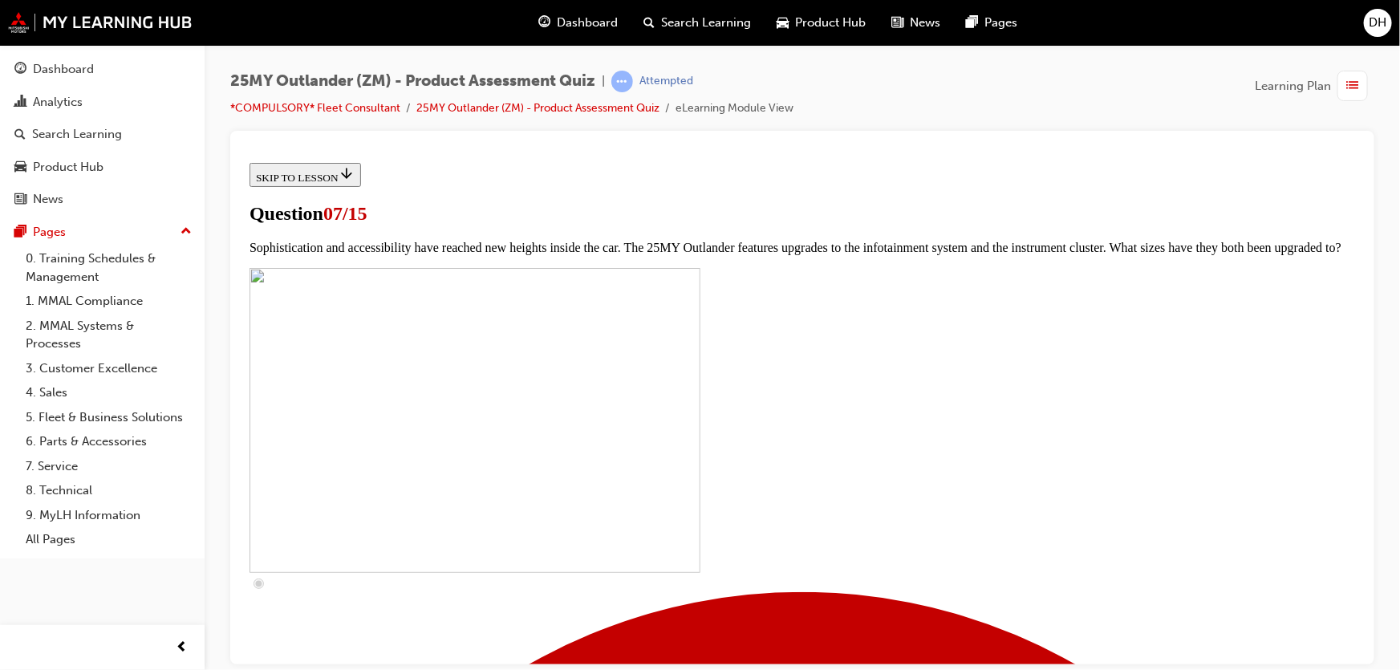
checkbox input "true"
drag, startPoint x: 551, startPoint y: 499, endPoint x: 550, endPoint y: 534, distance: 35.3
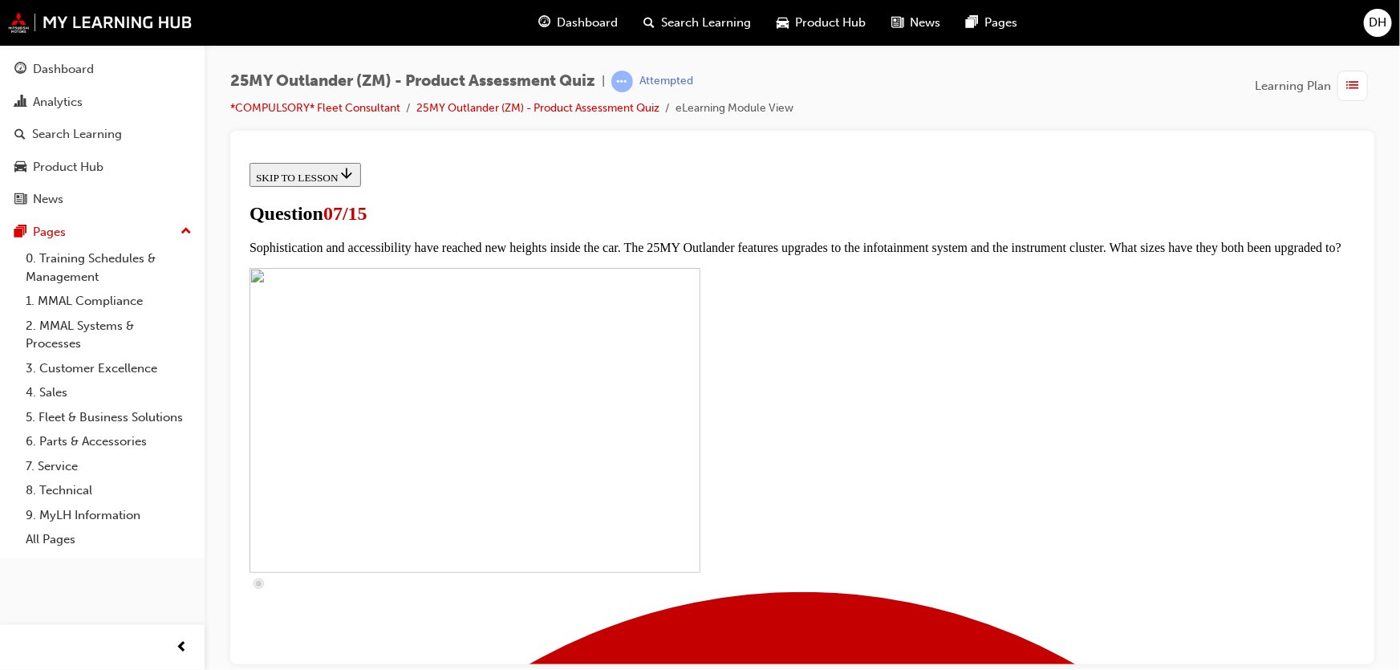
checkbox input "true"
drag, startPoint x: 546, startPoint y: 544, endPoint x: 550, endPoint y: 558, distance: 14.5
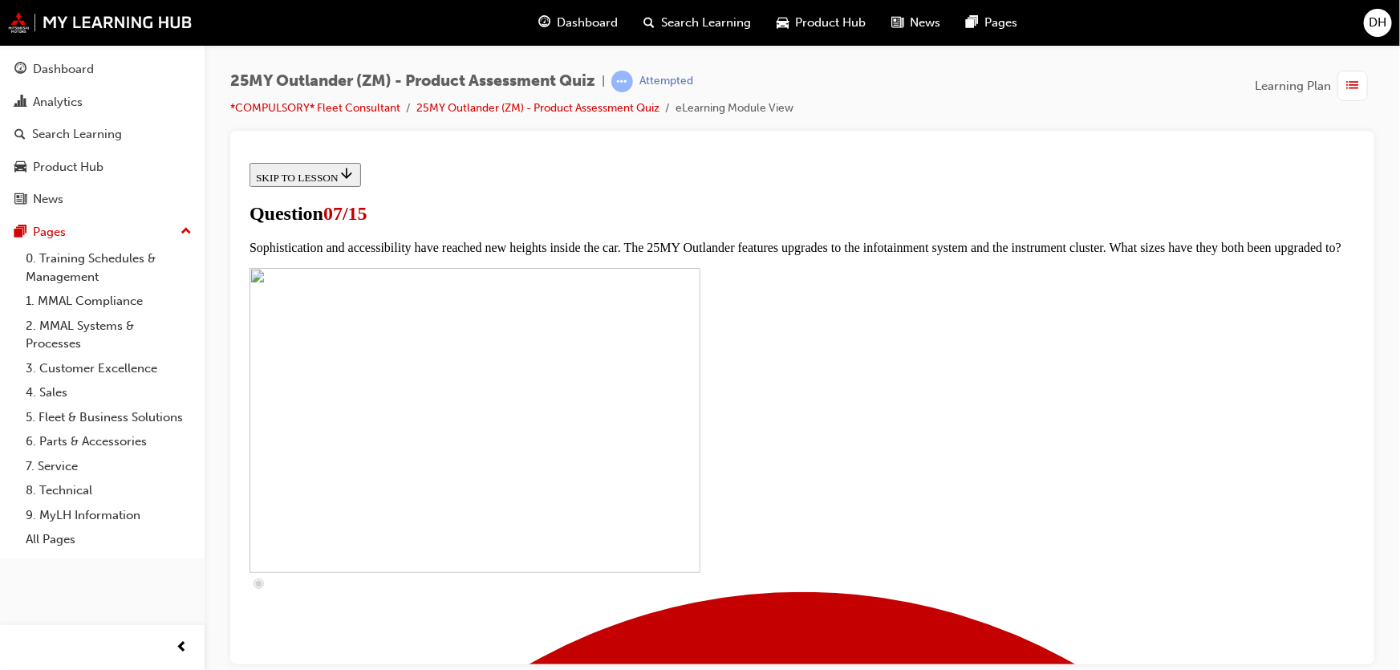
checkbox input "true"
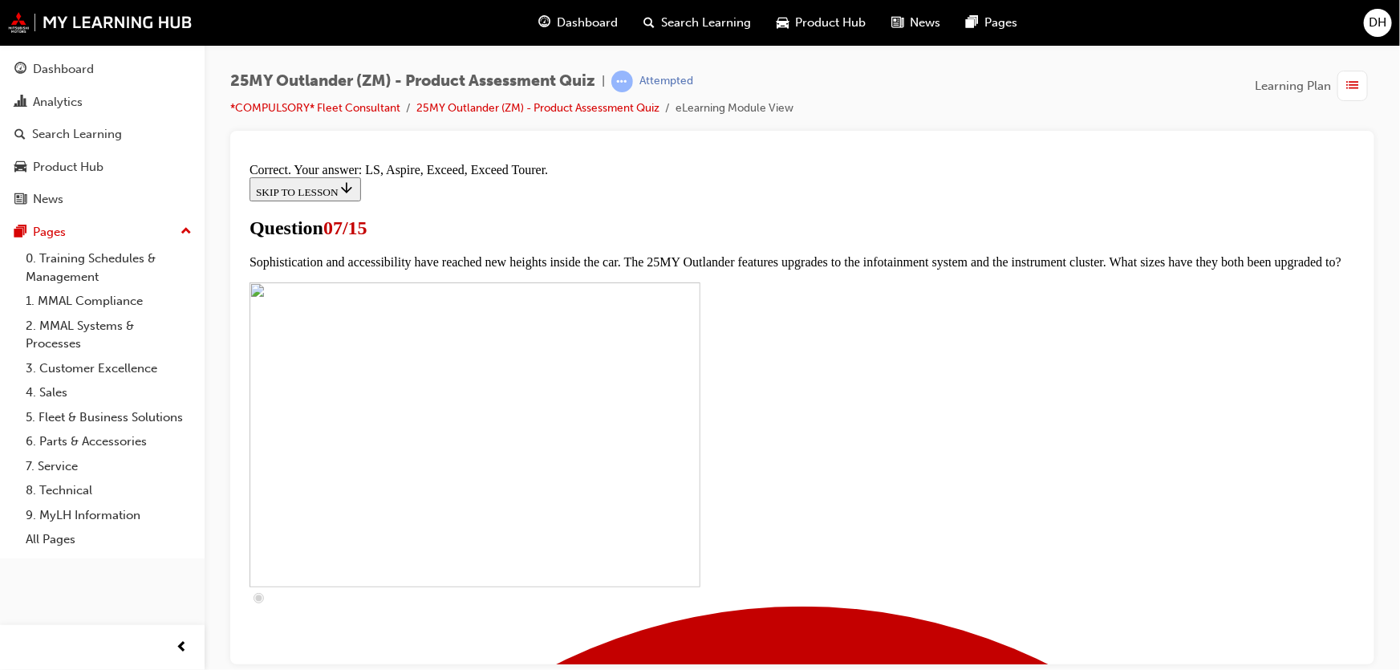
scroll to position [791, 0]
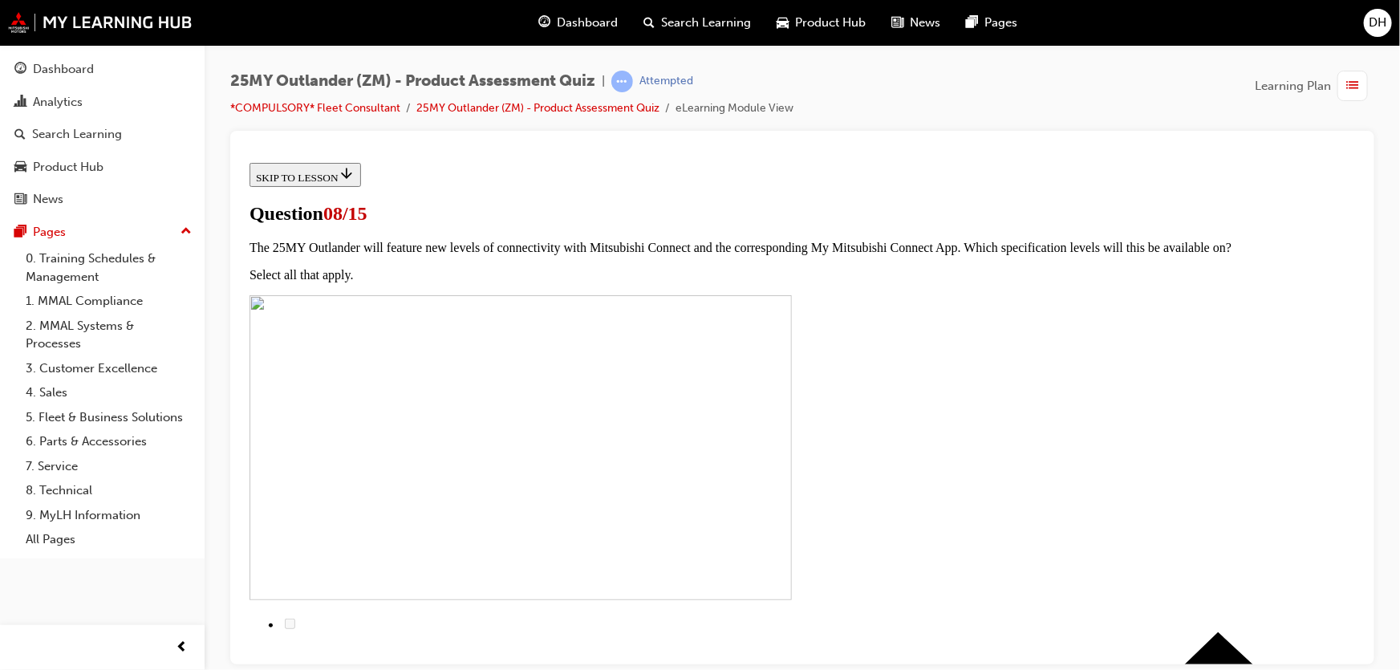
scroll to position [72, 0]
radio input "true"
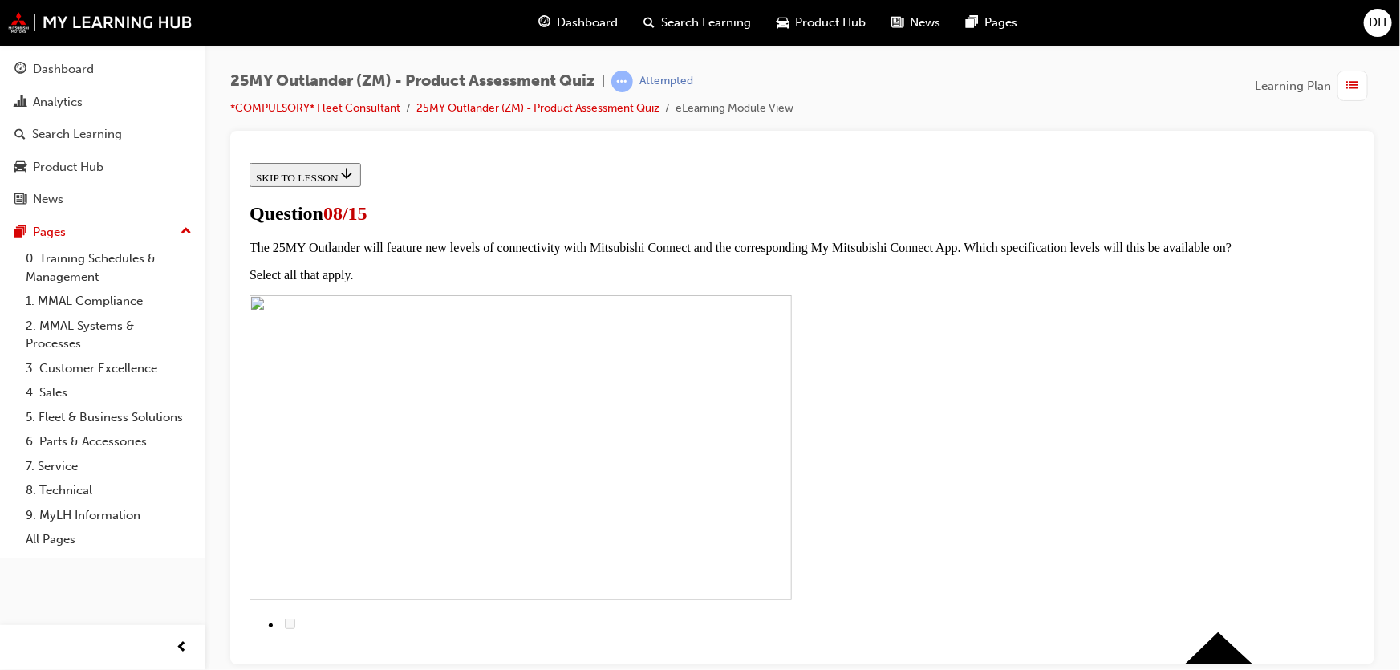
radio input "true"
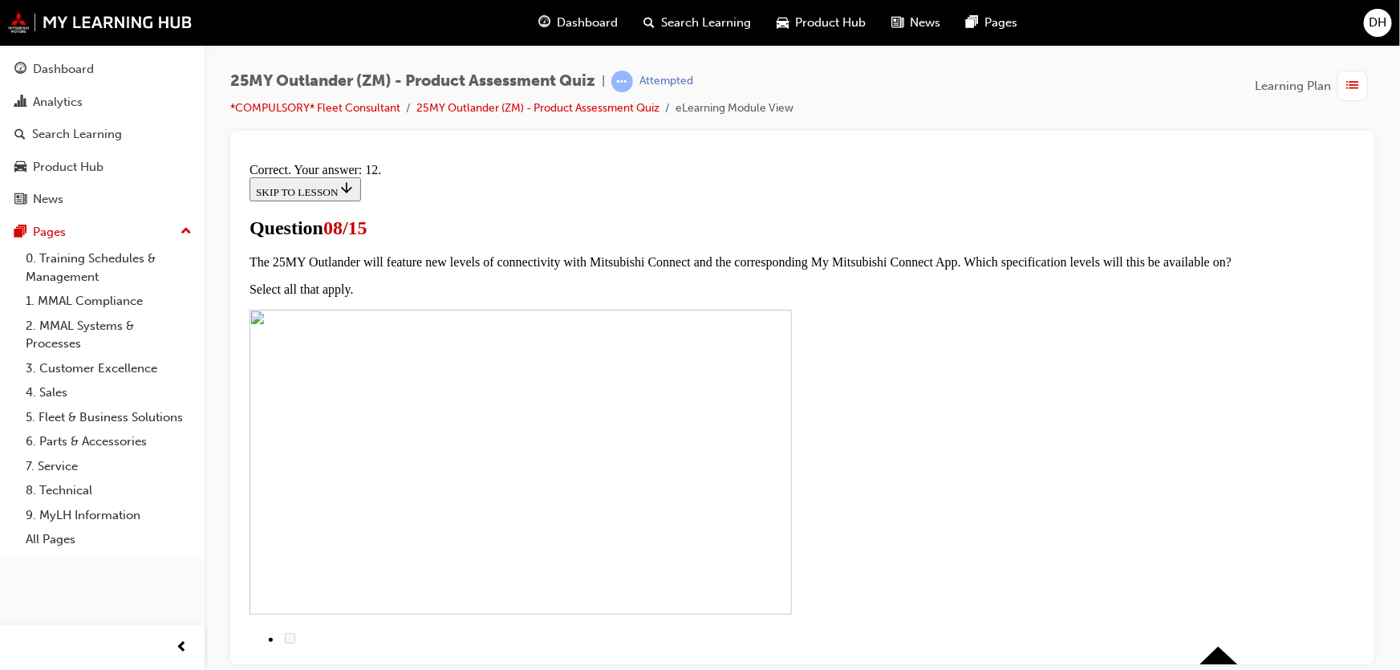
scroll to position [328, 0]
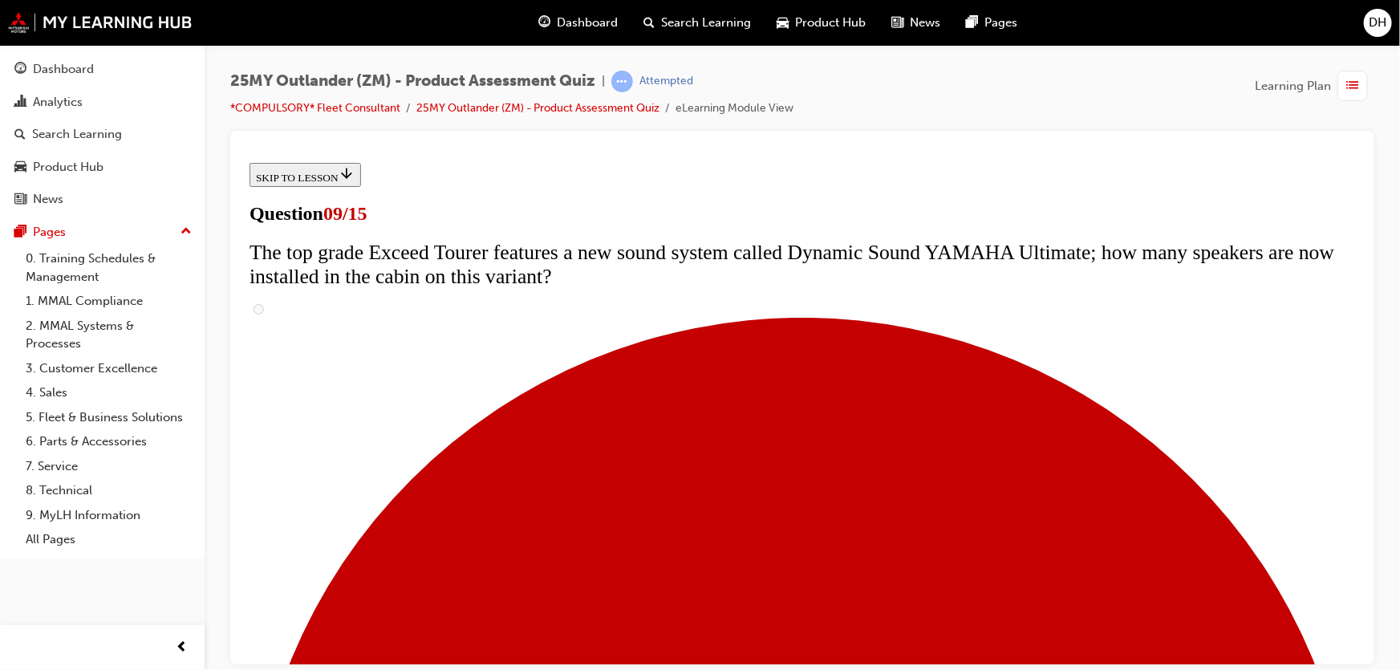
scroll to position [0, 0]
drag, startPoint x: 1034, startPoint y: 400, endPoint x: 503, endPoint y: 377, distance: 531.6
copy span "The 25MY Outlander comes with a raft of new safety features to ensure it is one…"
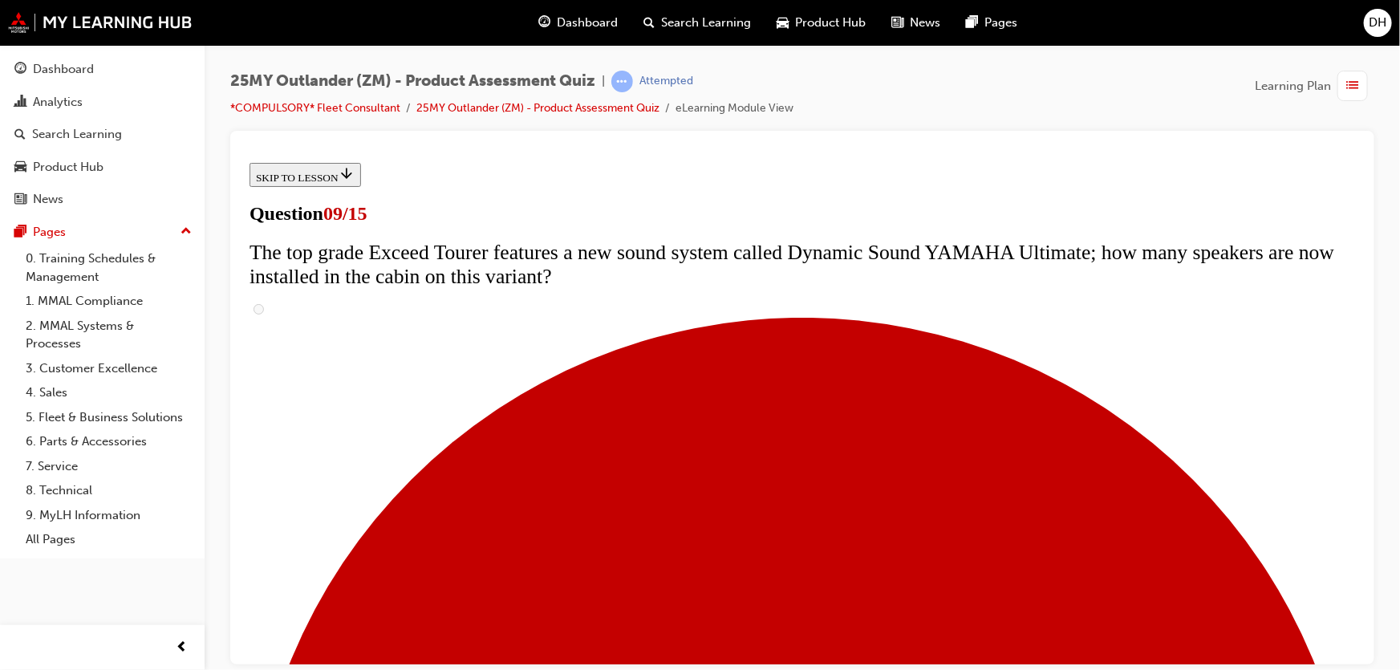
radio input "true"
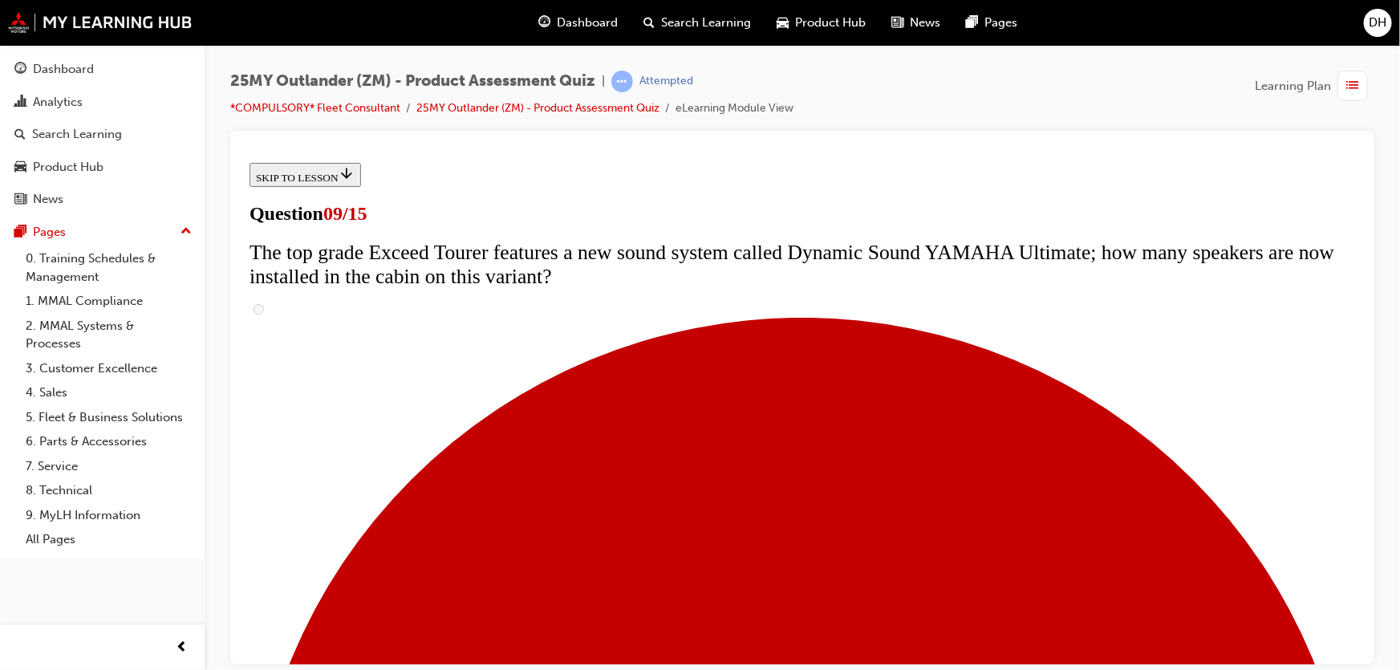
scroll to position [656, 0]
radio input "true"
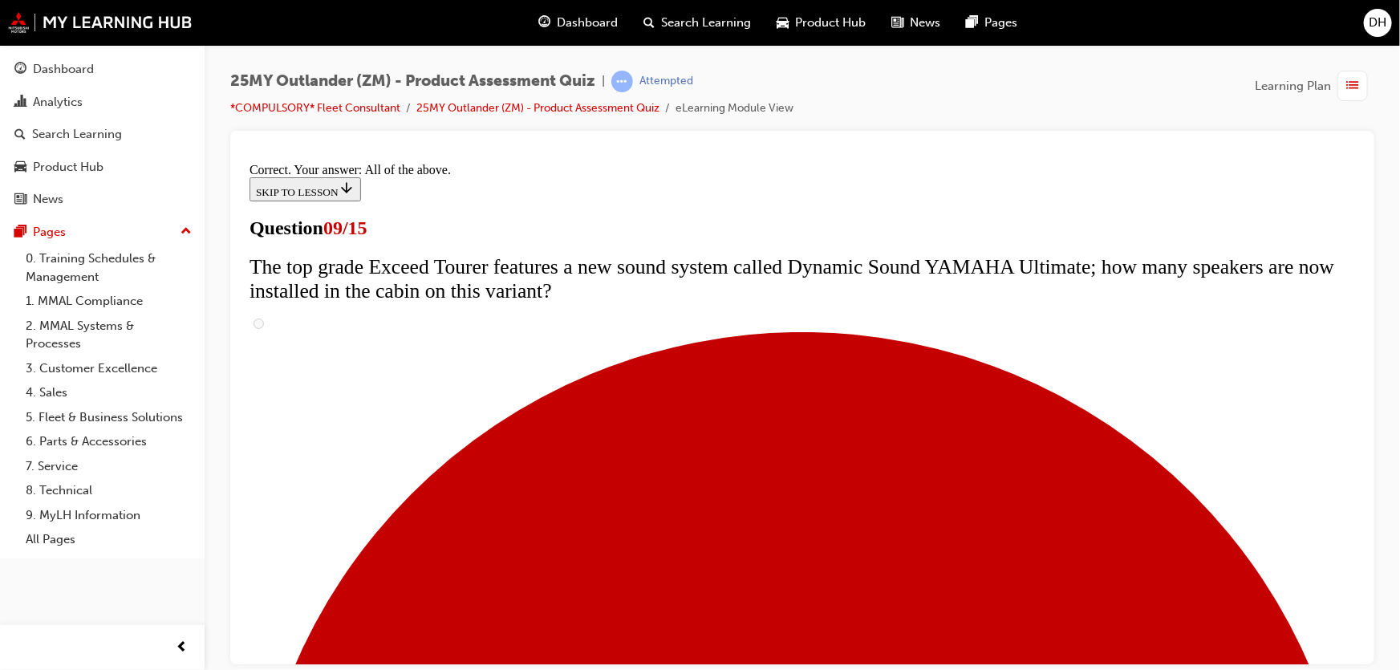
scroll to position [902, 0]
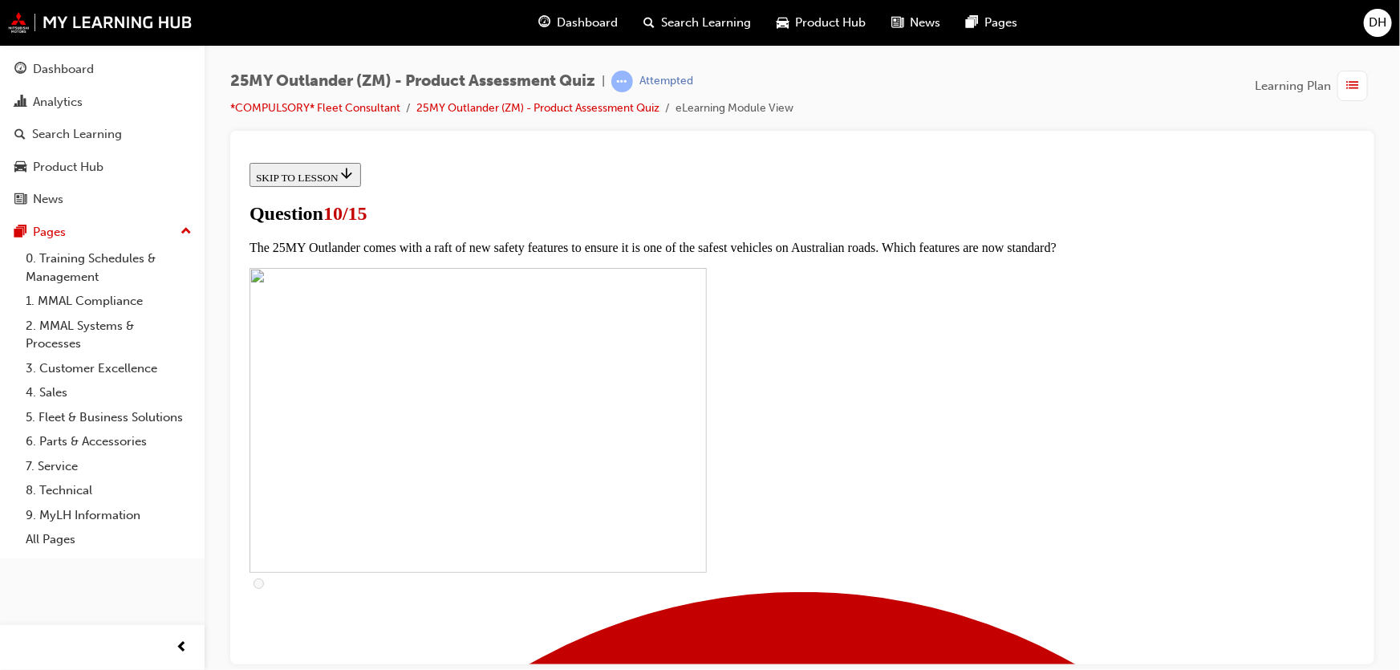
scroll to position [0, 0]
drag, startPoint x: 1039, startPoint y: 412, endPoint x: 529, endPoint y: 379, distance: 511.3
copy span "The 25MY Outlander features improvements to the centre console, further enhanci…"
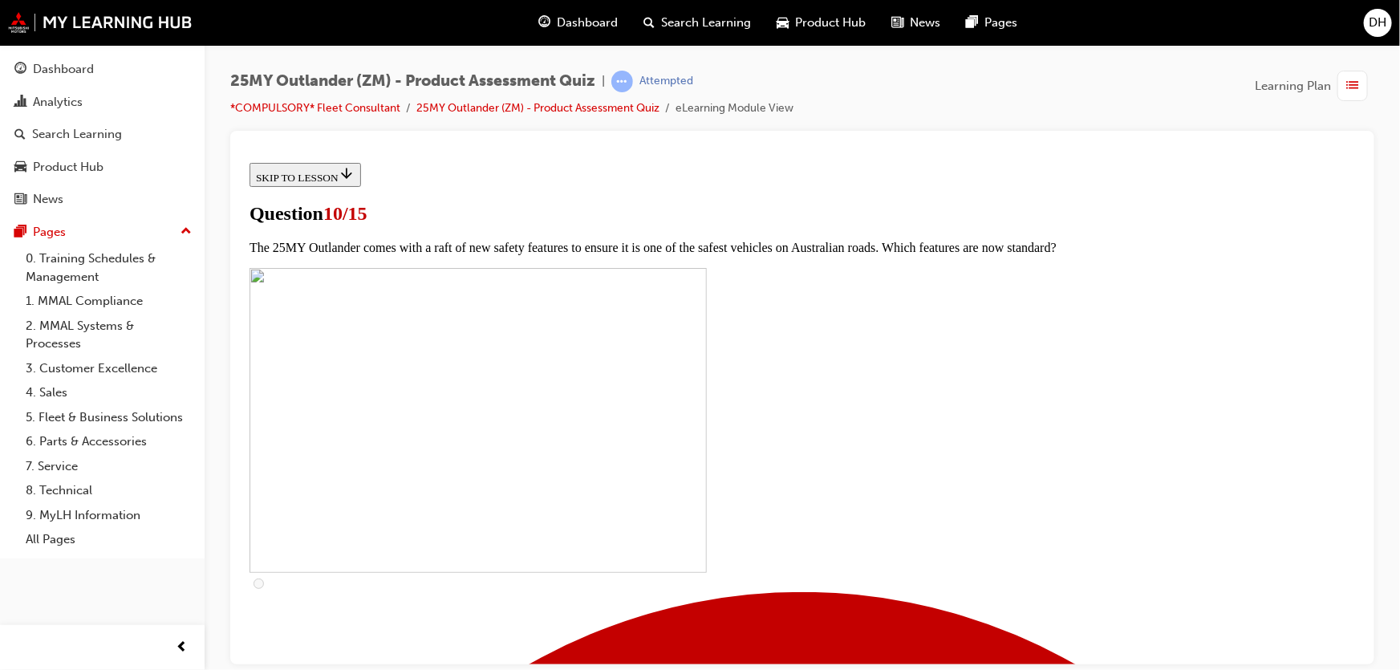
checkbox input "true"
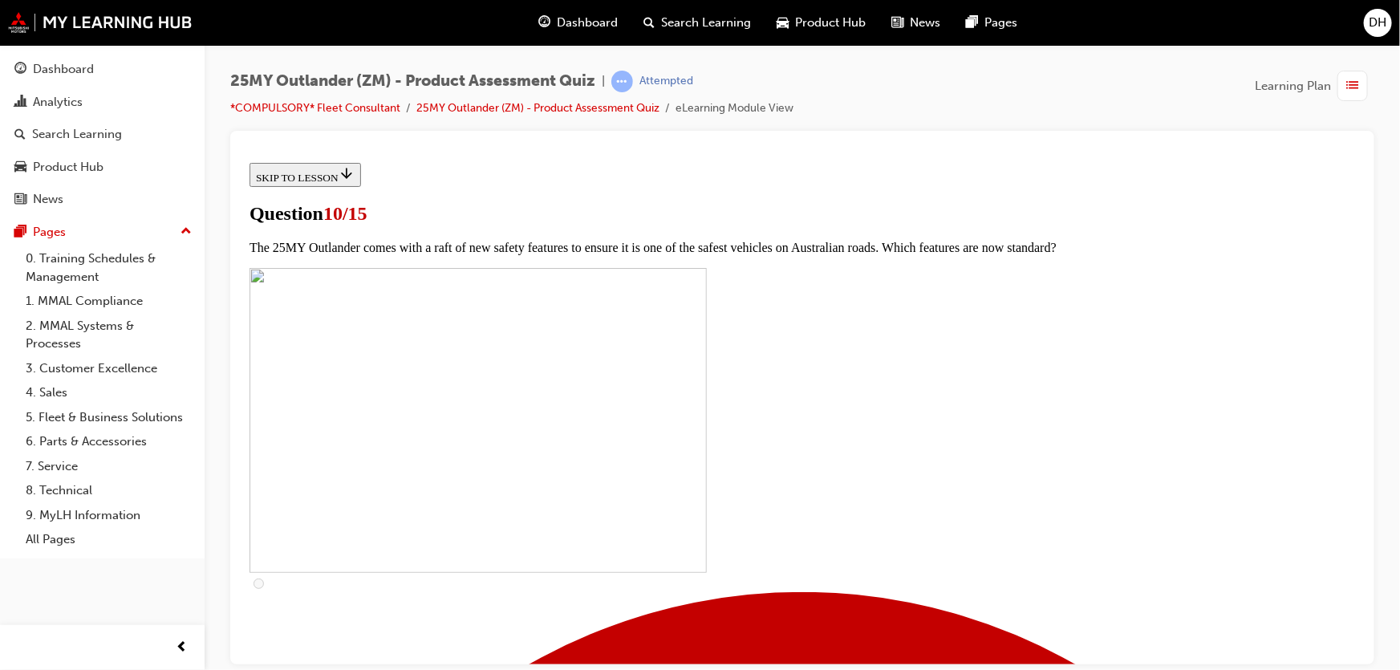
checkbox input "true"
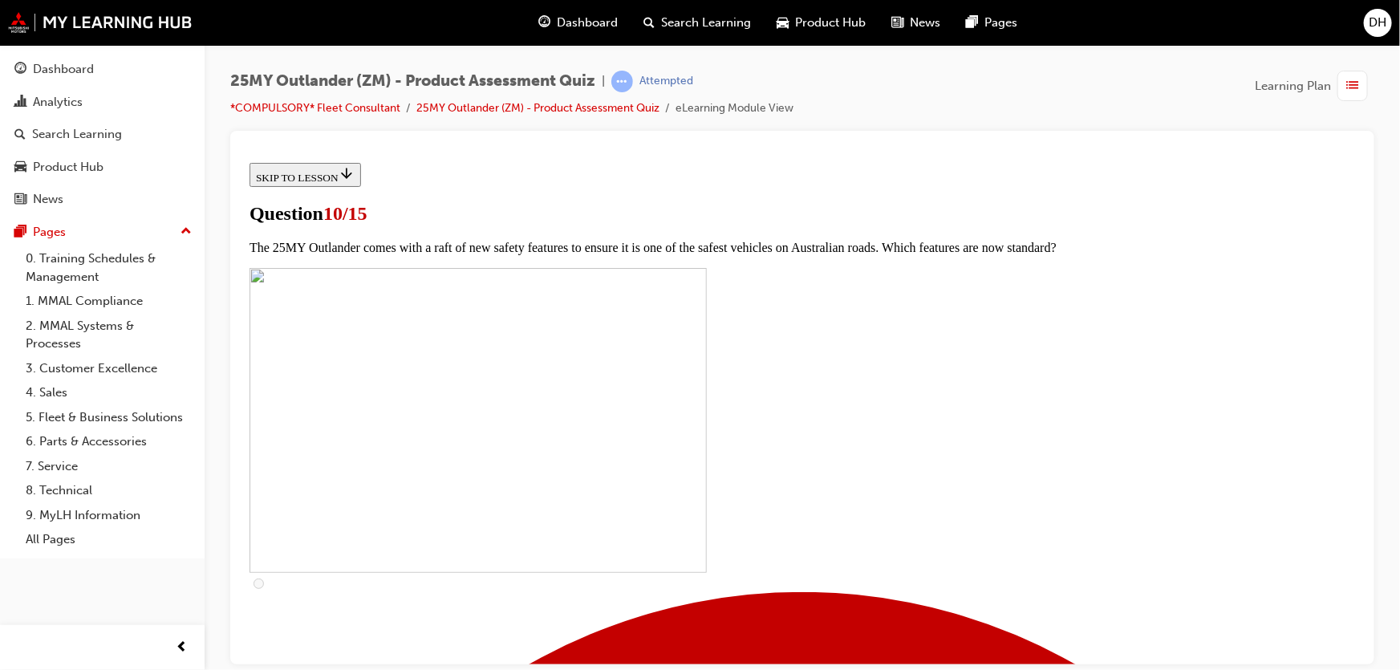
checkbox input "true"
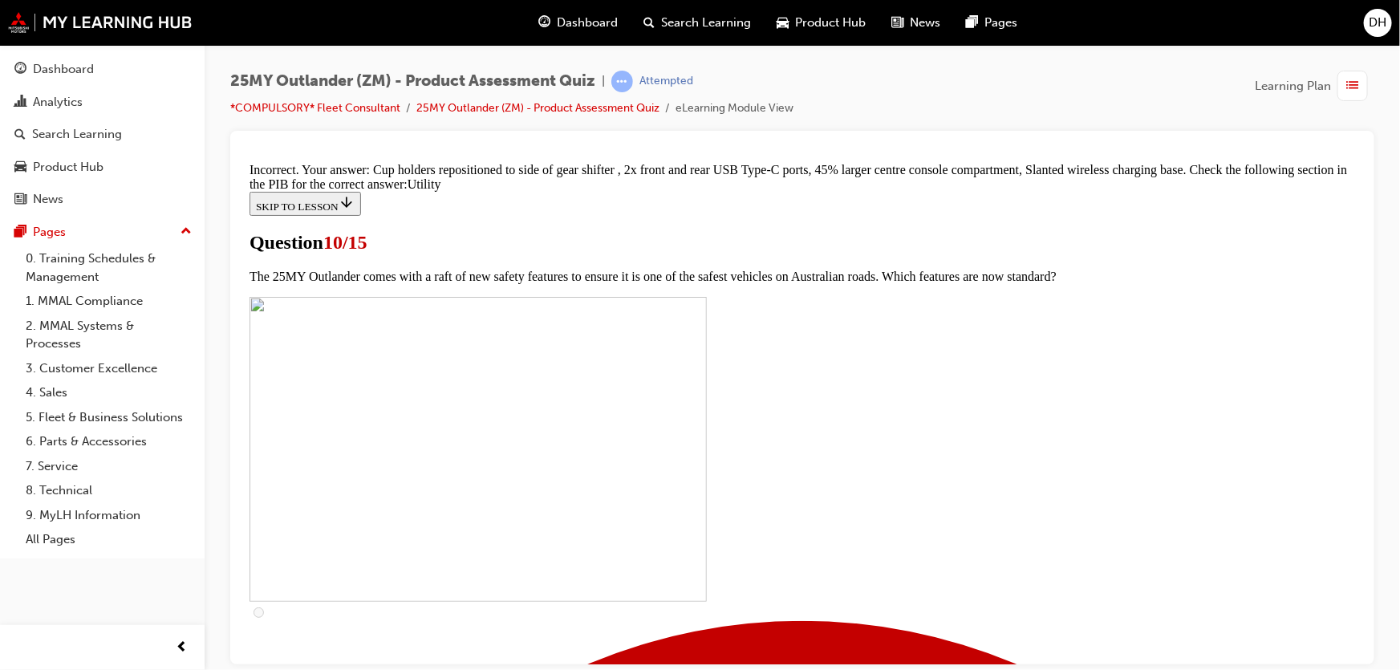
scroll to position [850, 0]
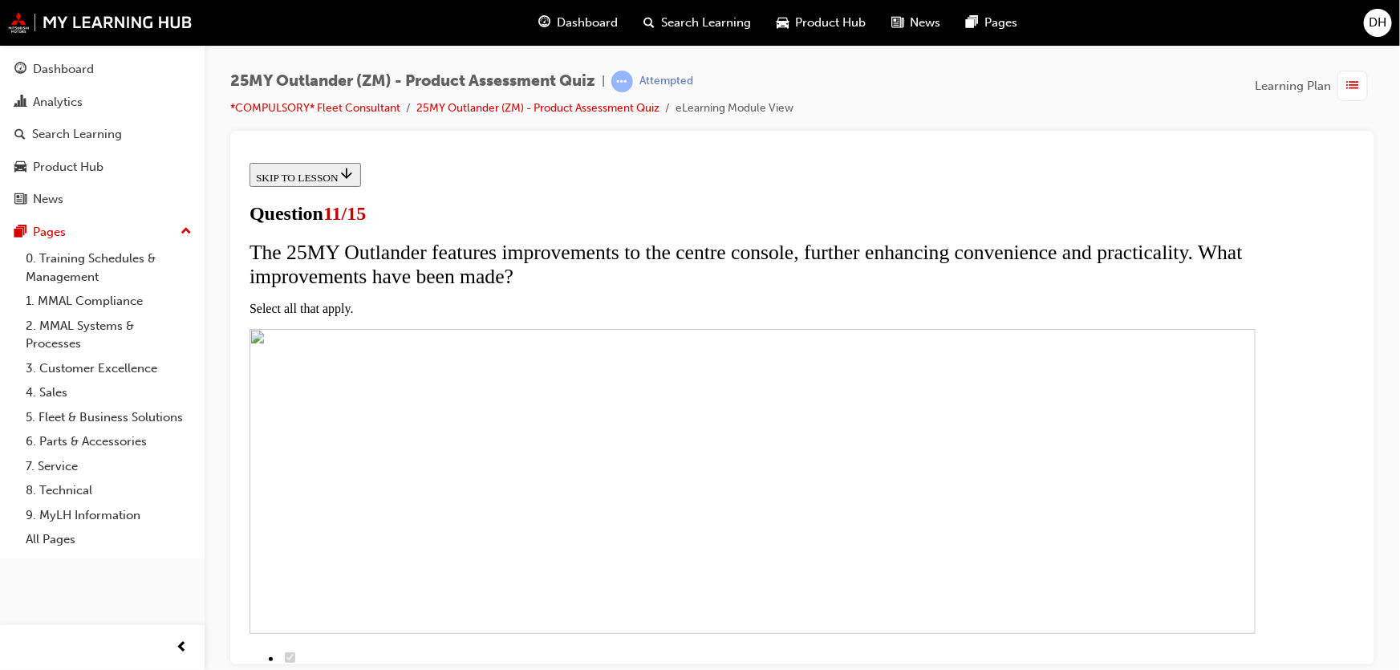
scroll to position [218, 0]
checkbox input "true"
drag, startPoint x: 660, startPoint y: 471, endPoint x: 666, endPoint y: 434, distance: 37.3
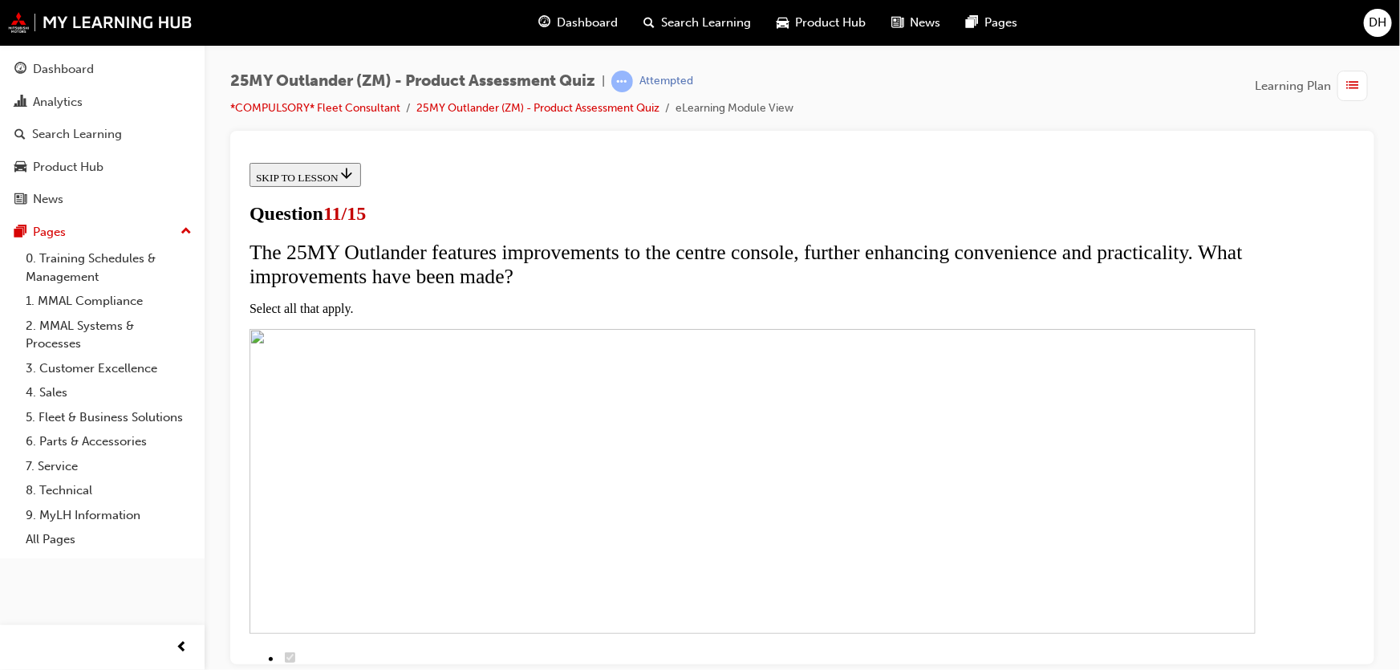
checkbox input "true"
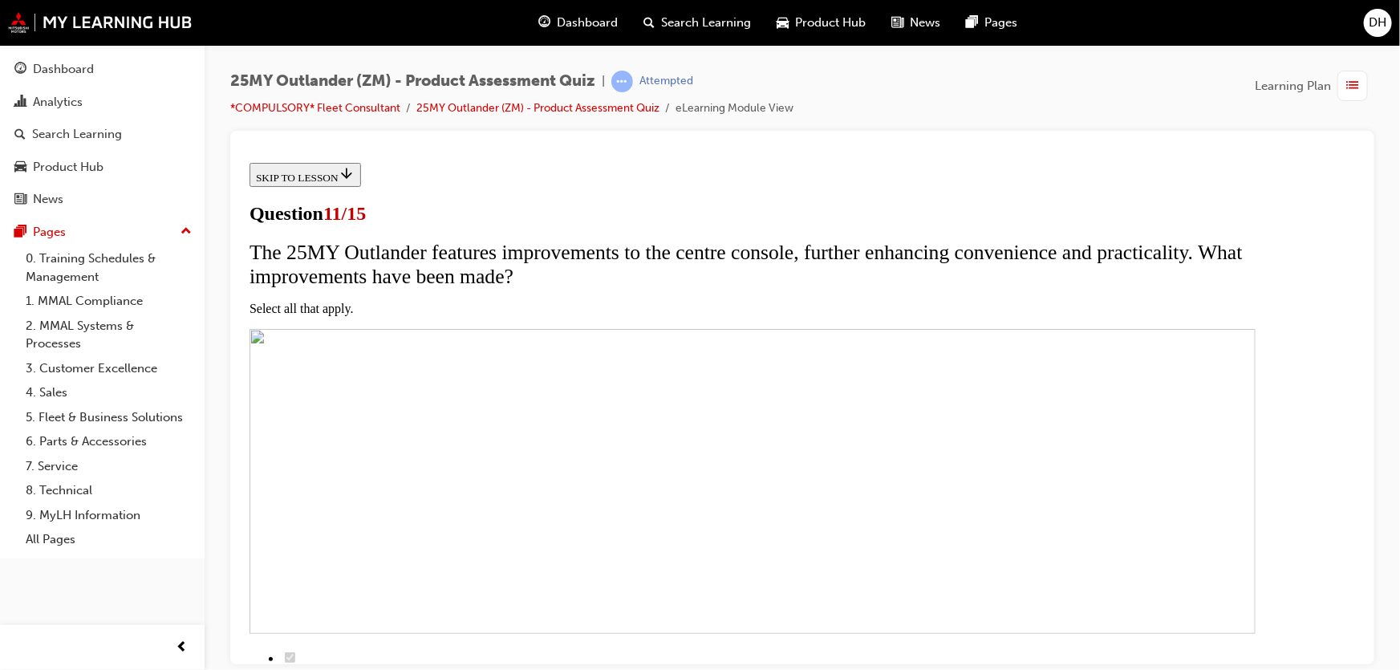
checkbox input "true"
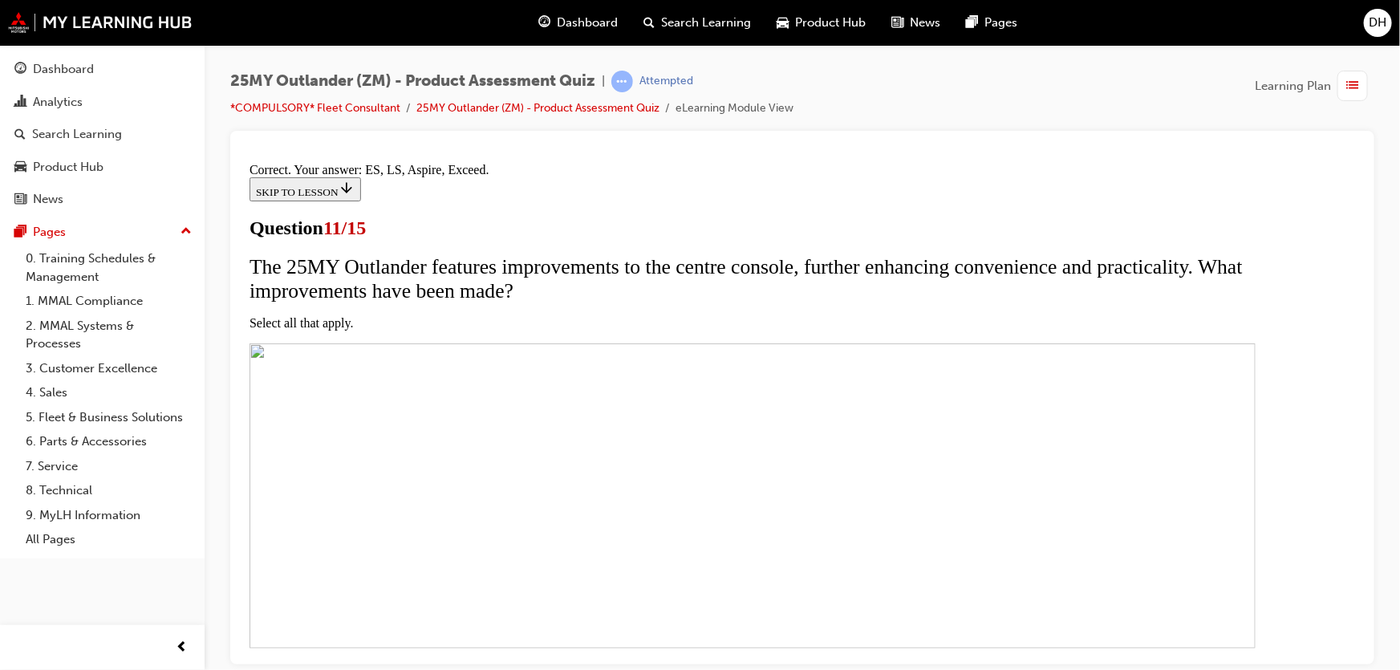
scroll to position [447, 0]
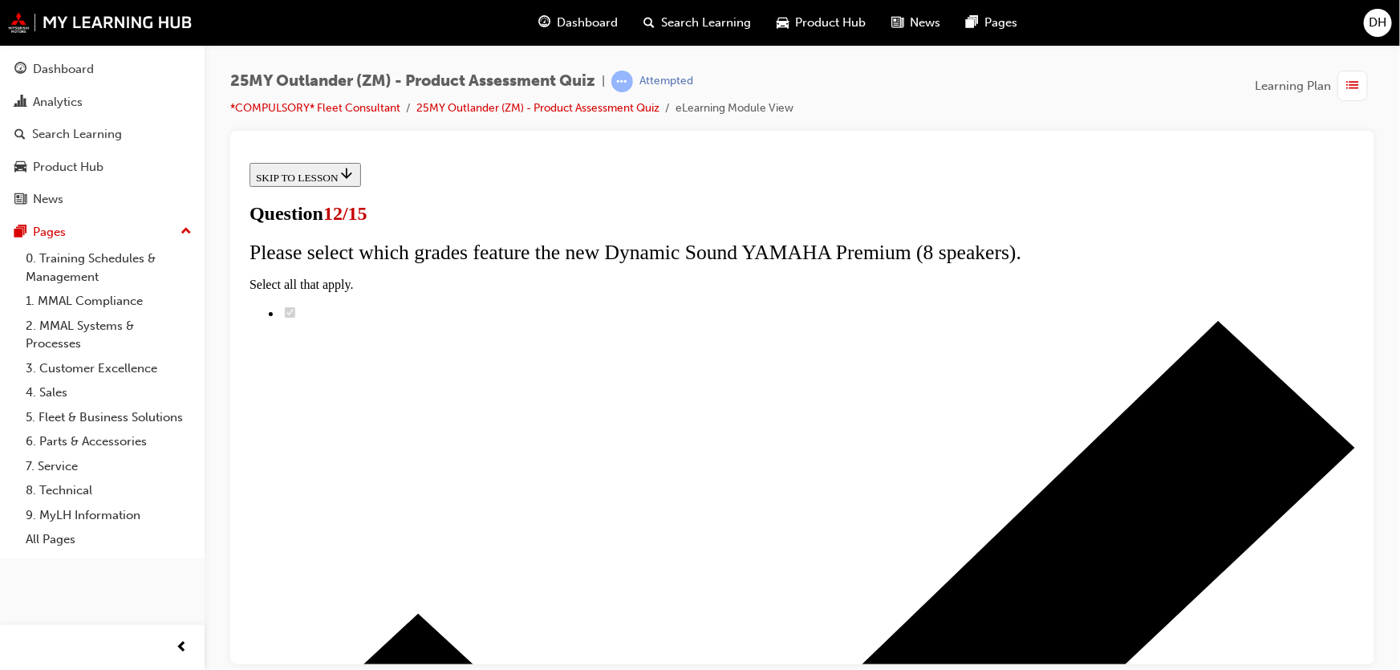
scroll to position [72, 0]
radio input "true"
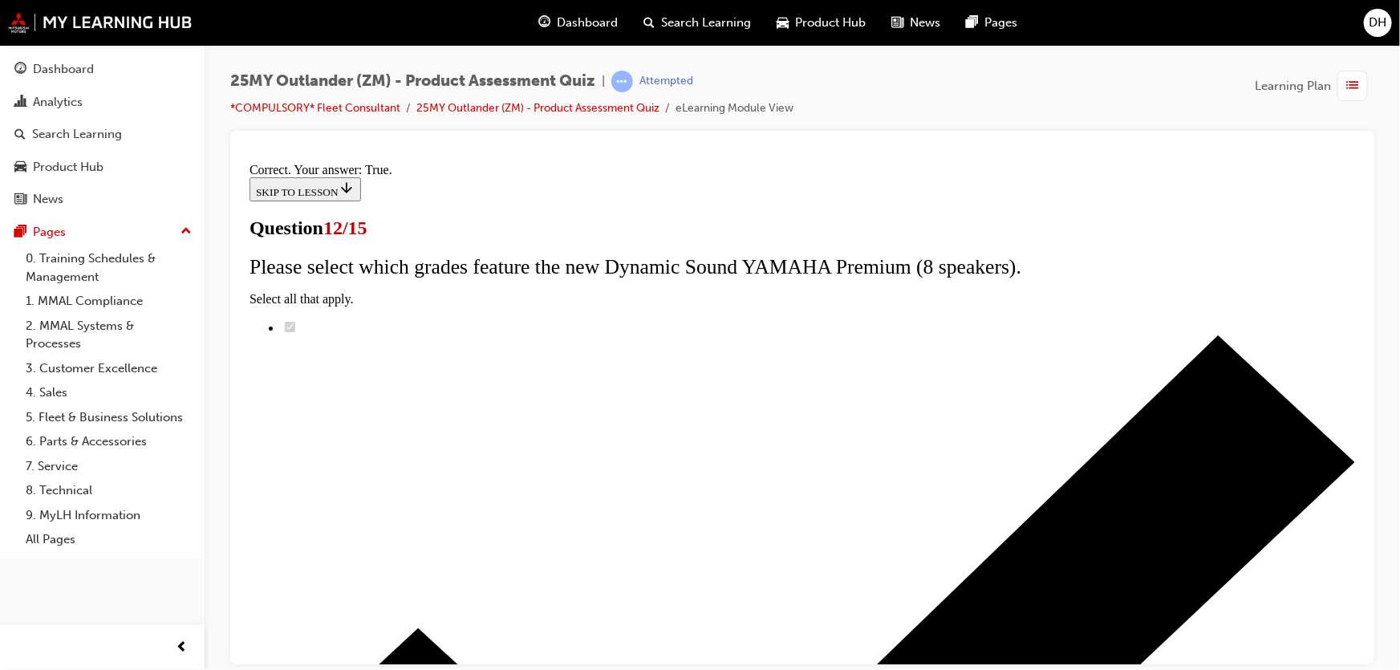
scroll to position [254, 0]
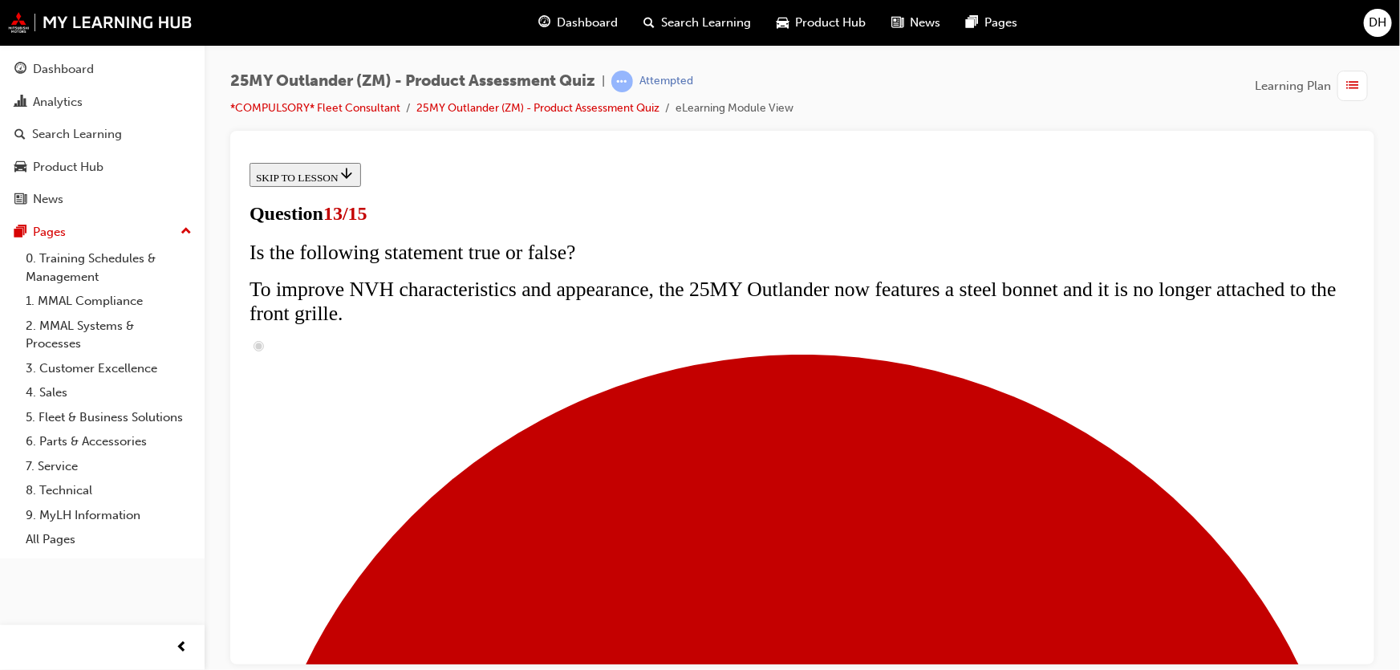
scroll to position [218, 0]
radio input "true"
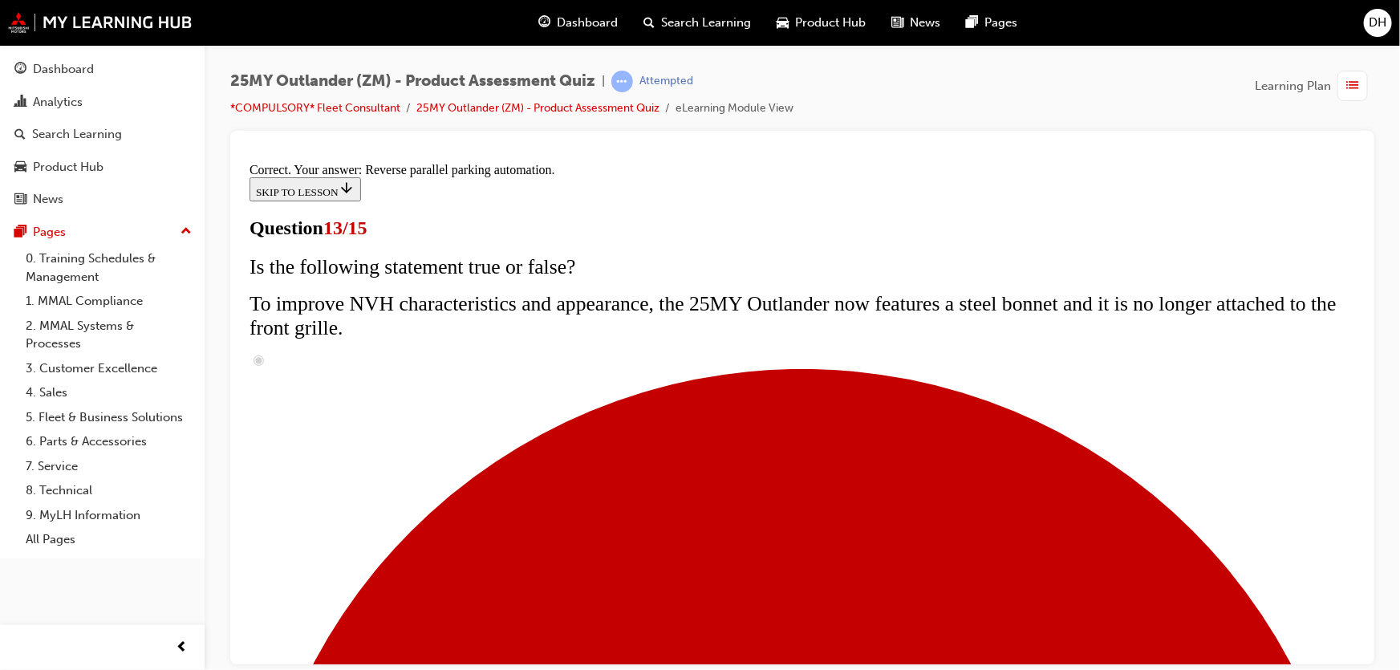
scroll to position [484, 0]
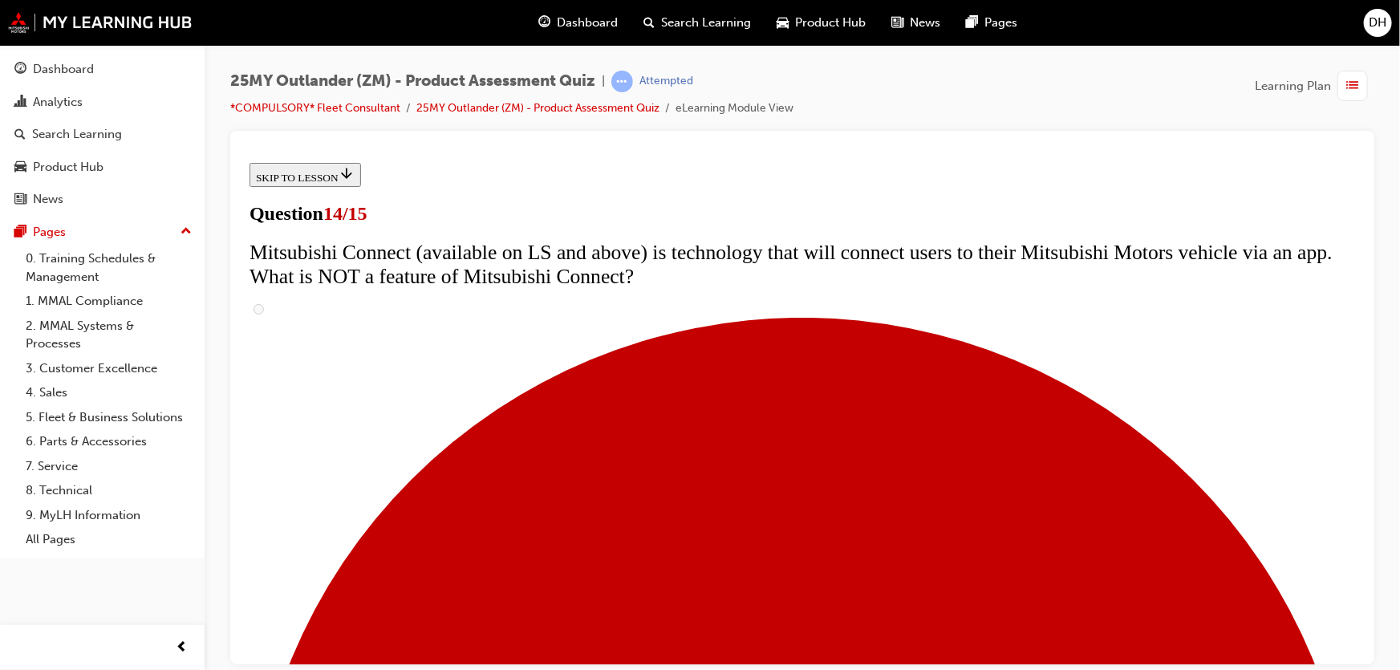
scroll to position [583, 0]
radio input "true"
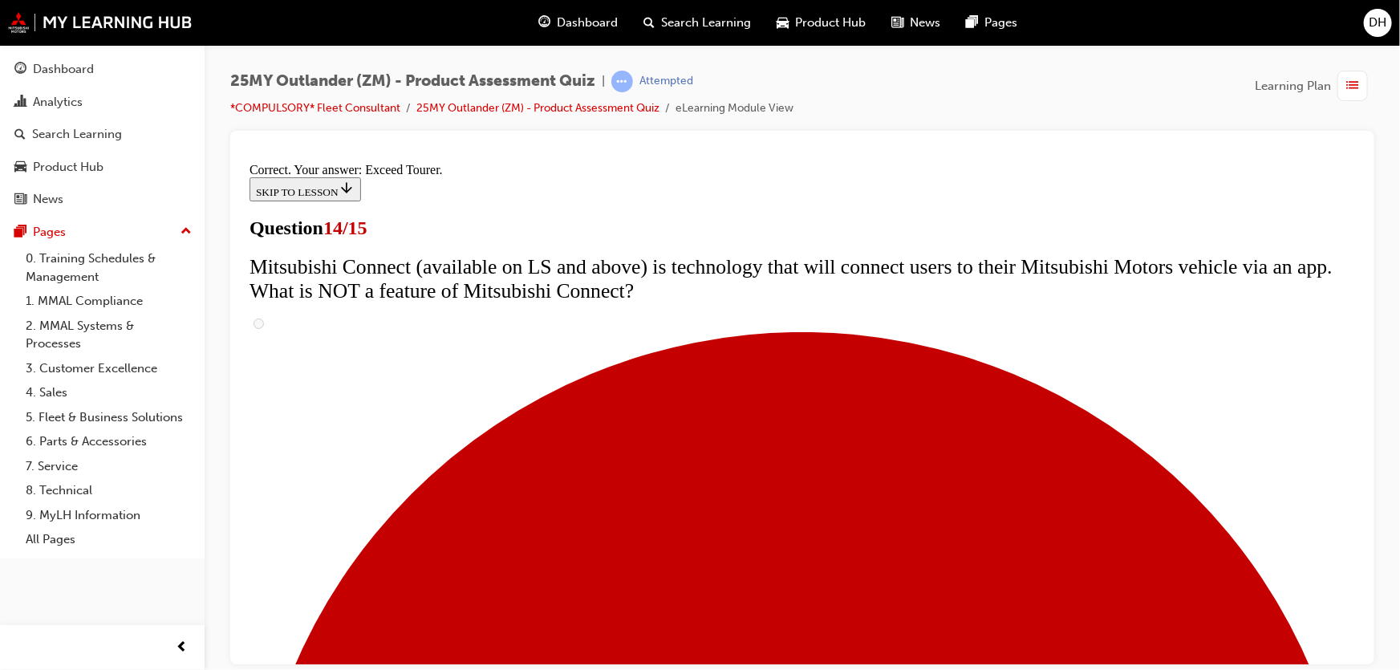
scroll to position [737, 0]
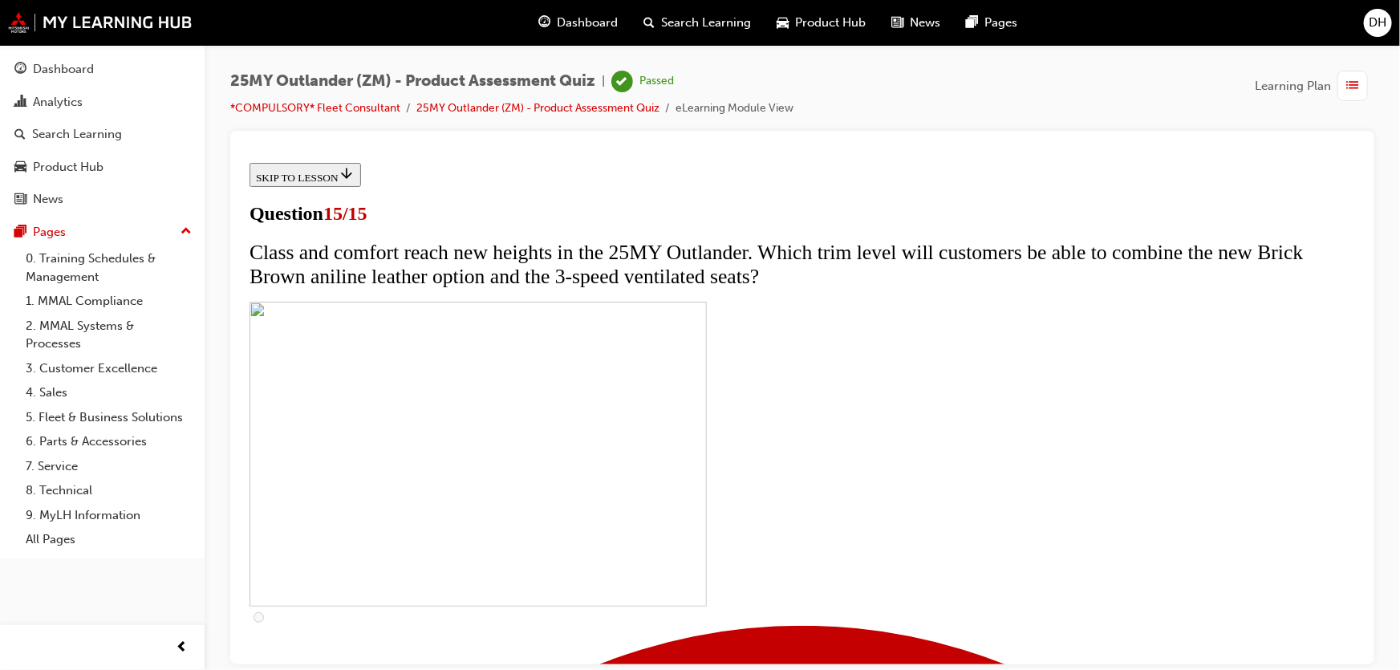
scroll to position [291, 0]
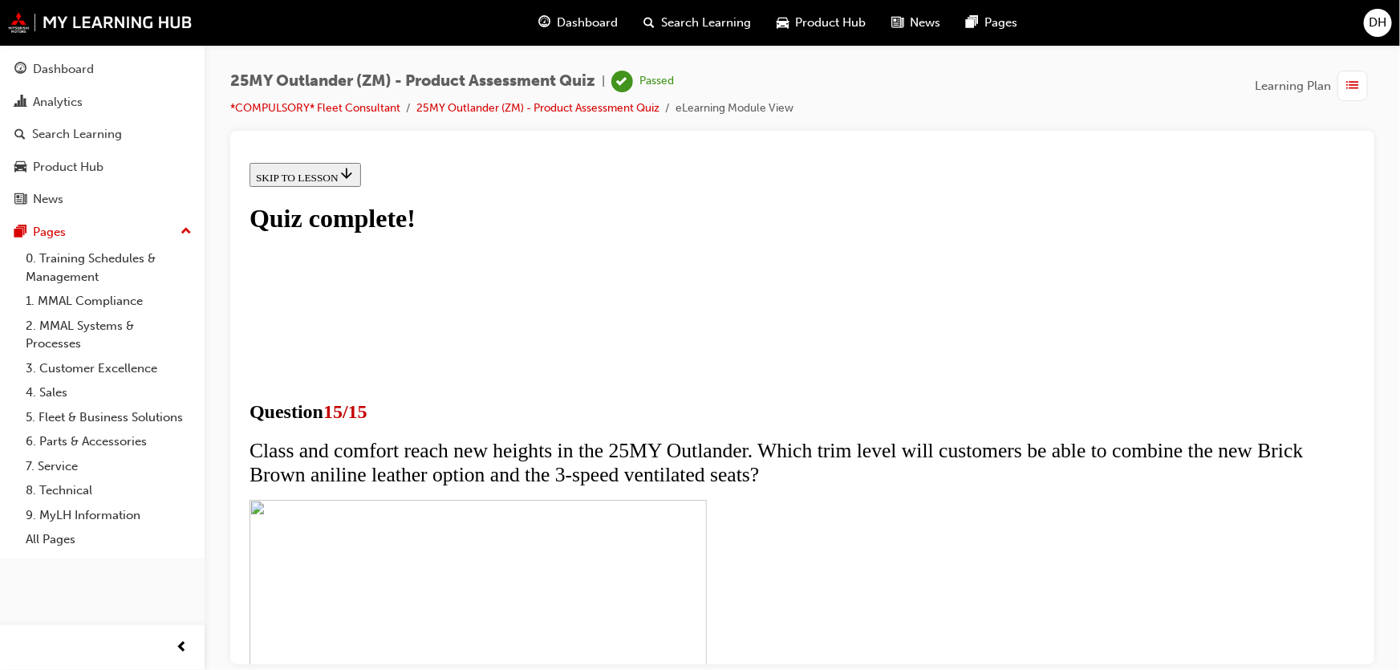
scroll to position [309, 0]
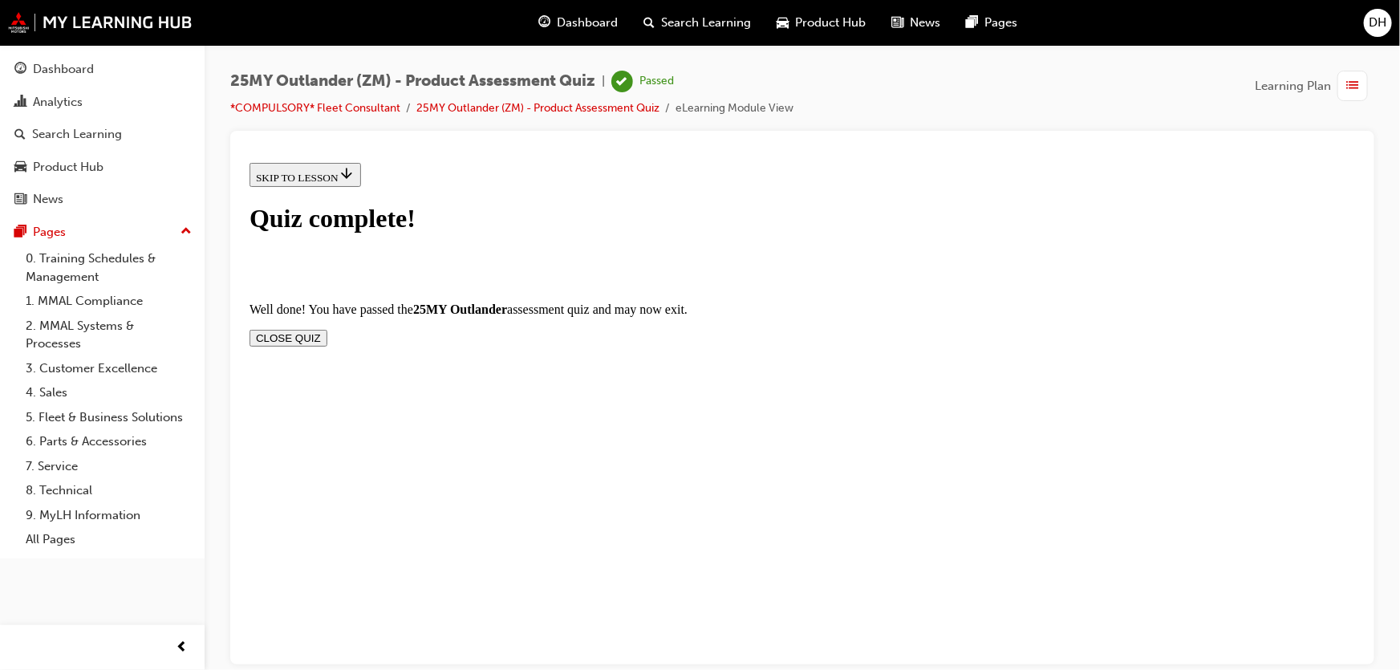
click at [327, 329] on button "CLOSE QUIZ" at bounding box center [288, 337] width 78 height 17
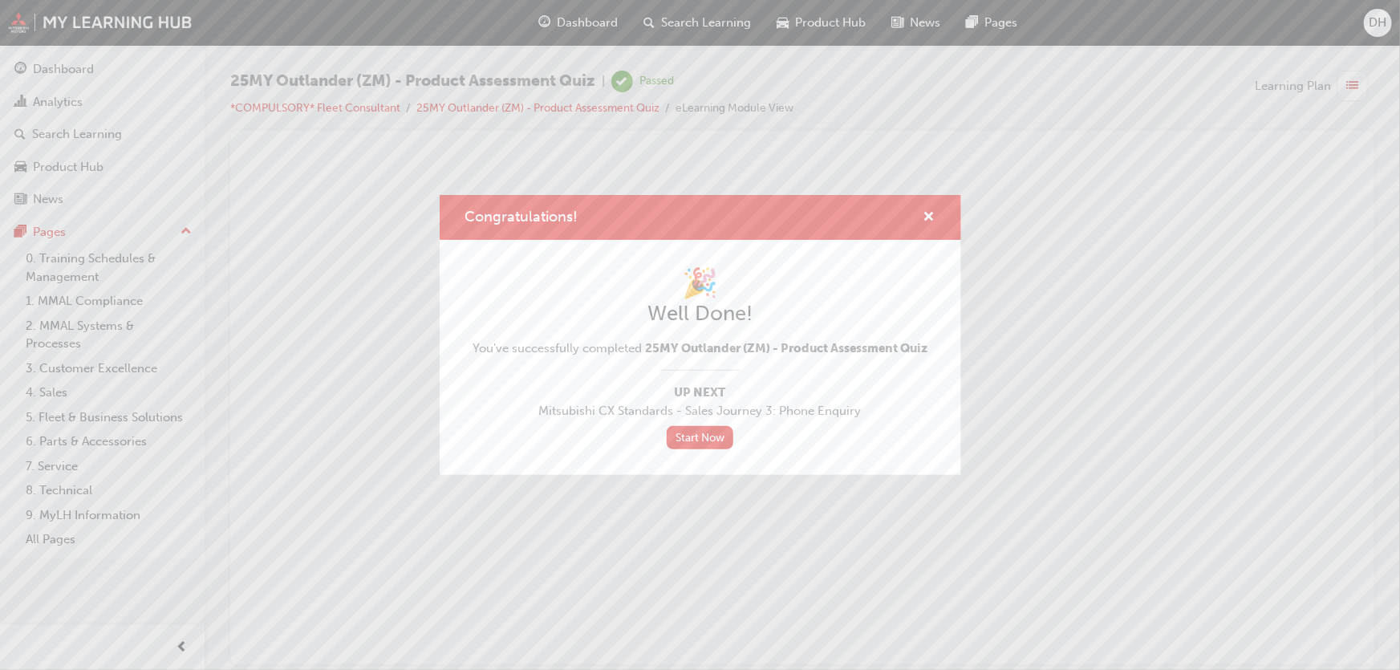
scroll to position [0, 0]
click at [932, 214] on span "cross-icon" at bounding box center [929, 218] width 12 height 14
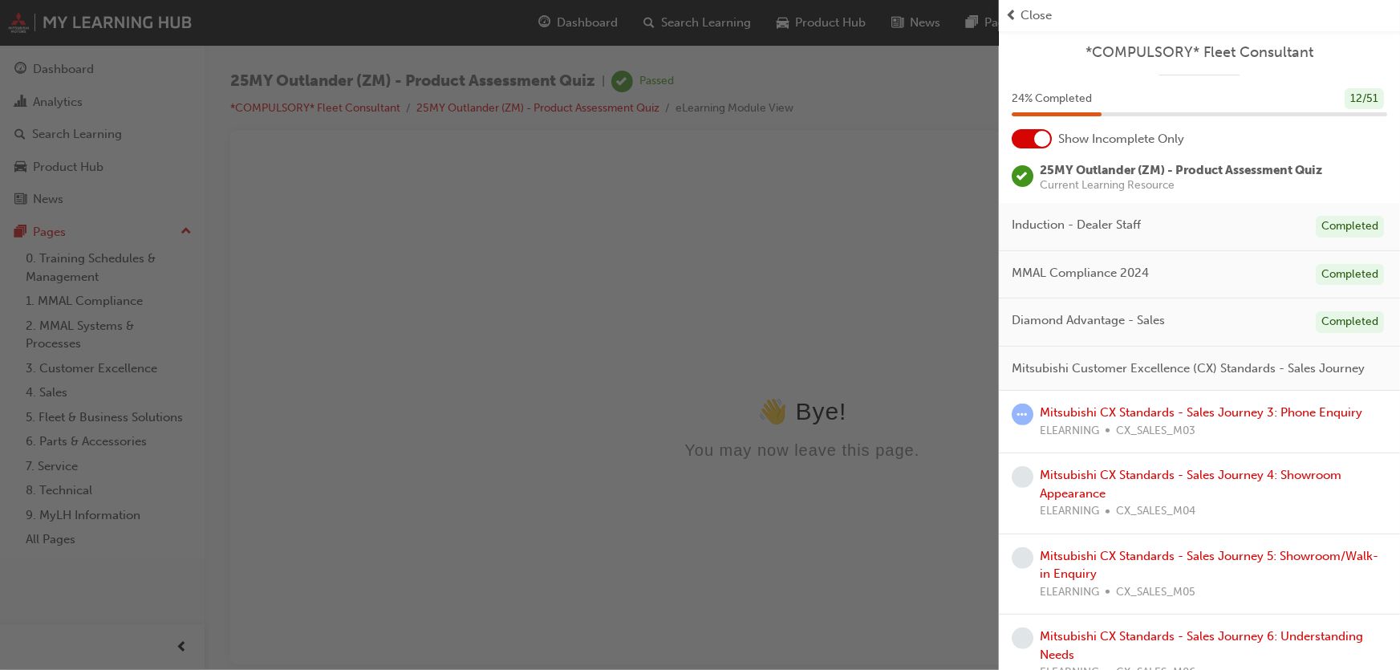
click at [1041, 20] on span "Close" at bounding box center [1036, 15] width 31 height 18
